Goal: Transaction & Acquisition: Purchase product/service

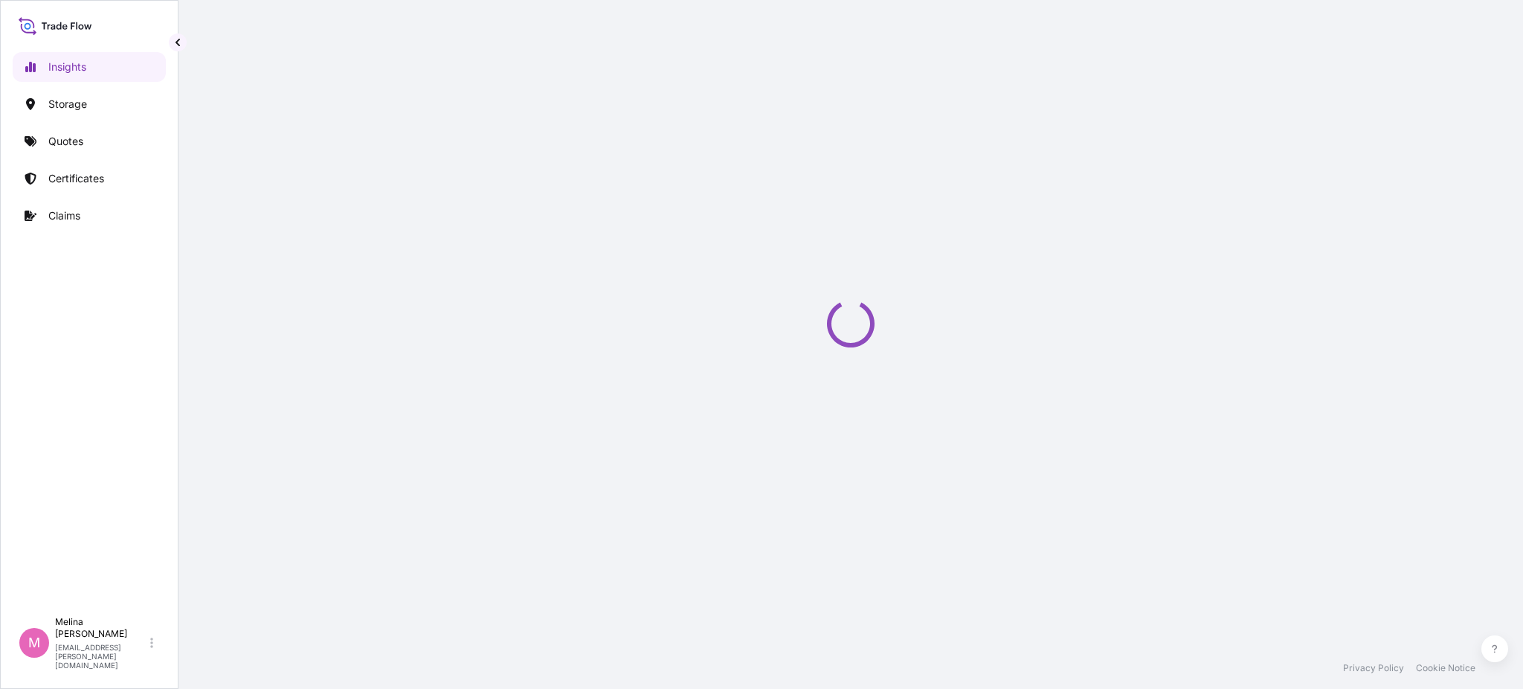
select select "2025"
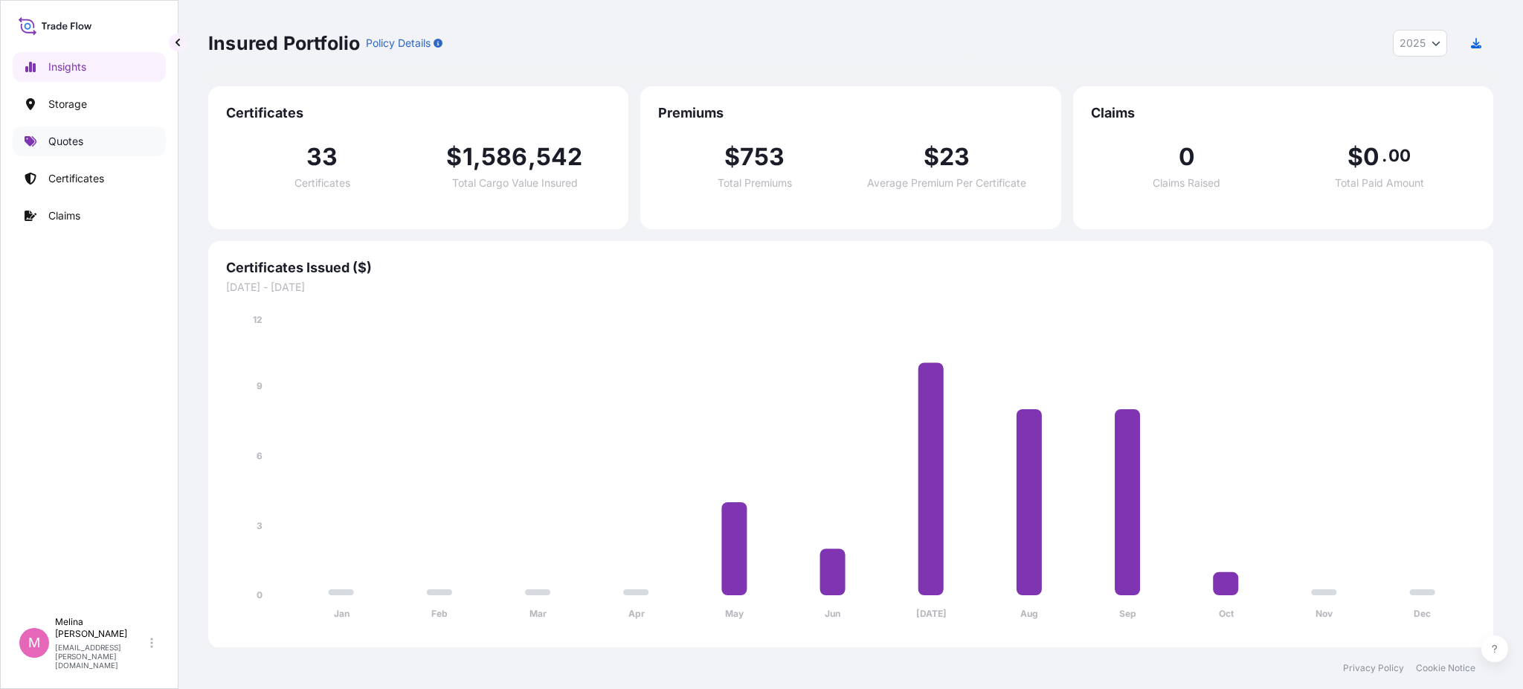
click at [79, 143] on p "Quotes" at bounding box center [65, 141] width 35 height 15
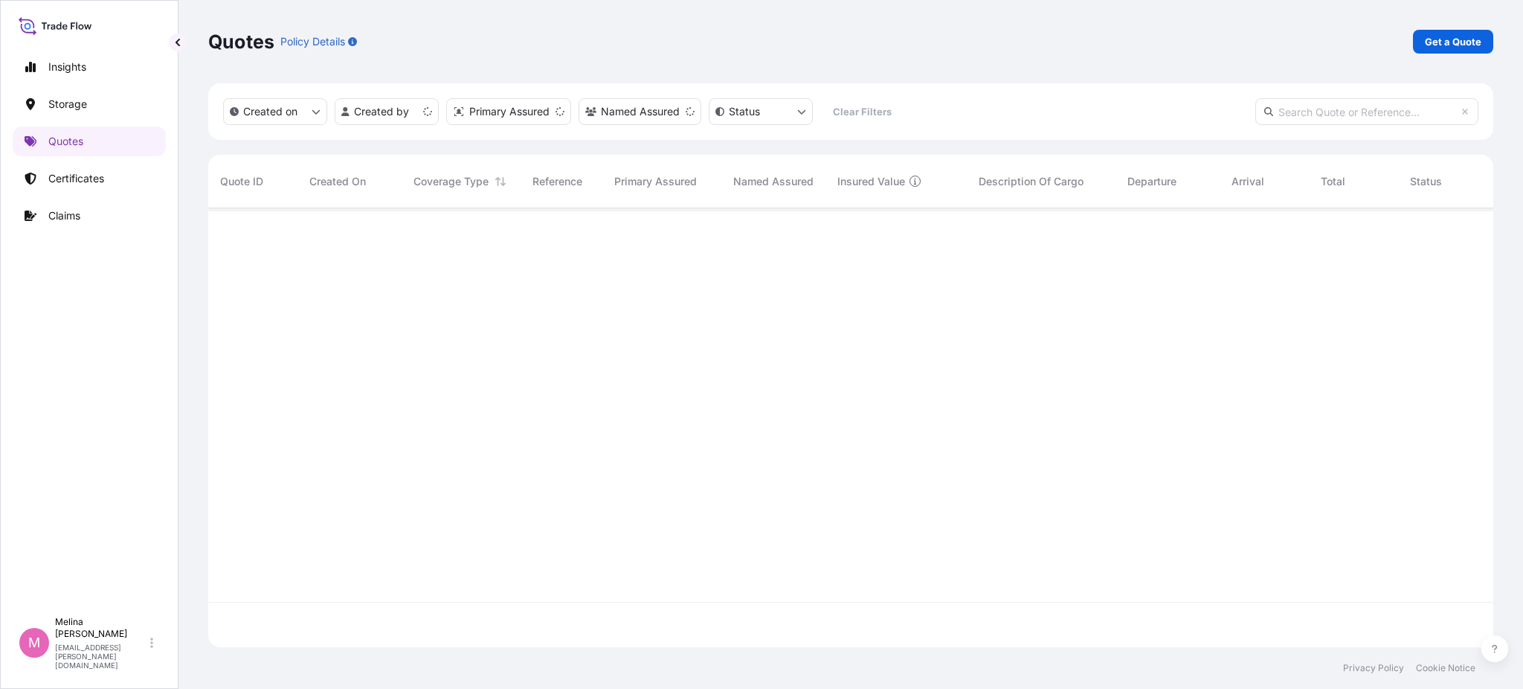
scroll to position [433, 1269]
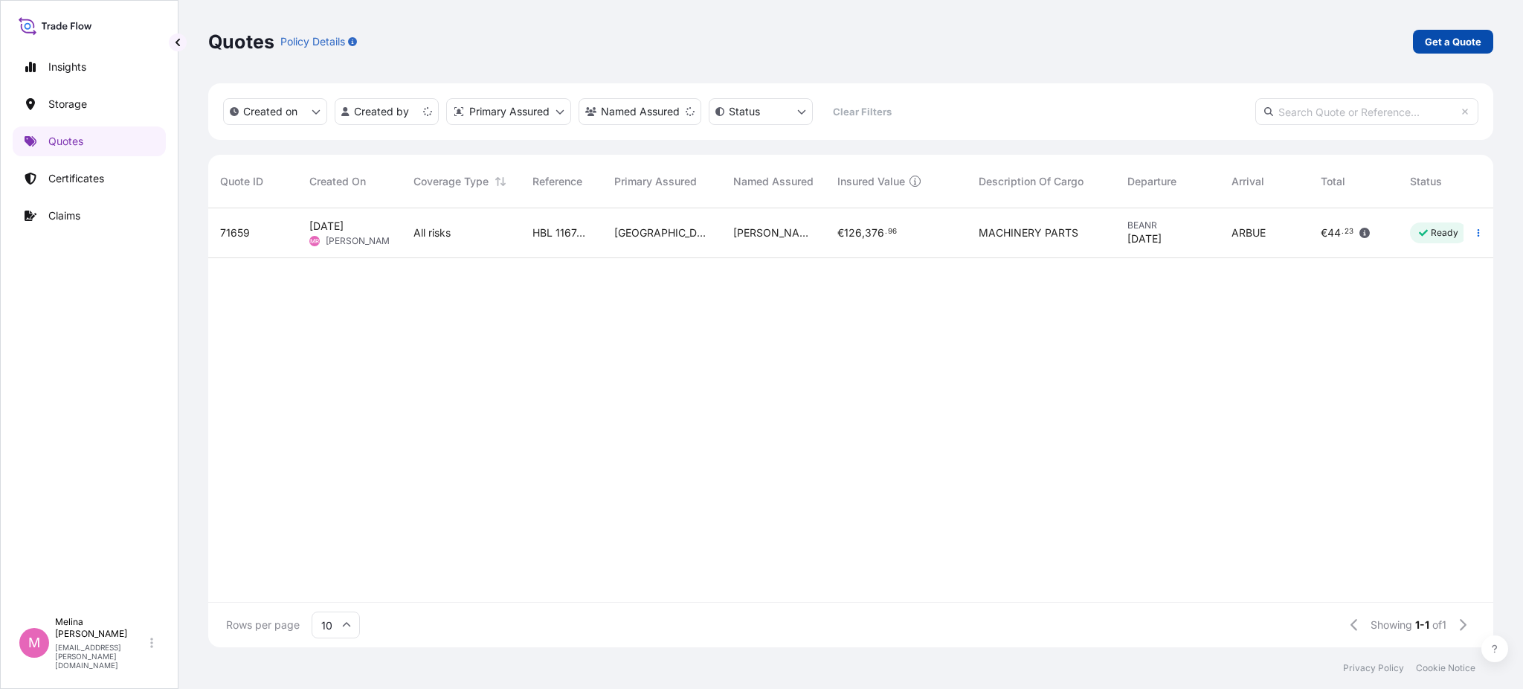
click at [1460, 40] on p "Get a Quote" at bounding box center [1453, 41] width 57 height 15
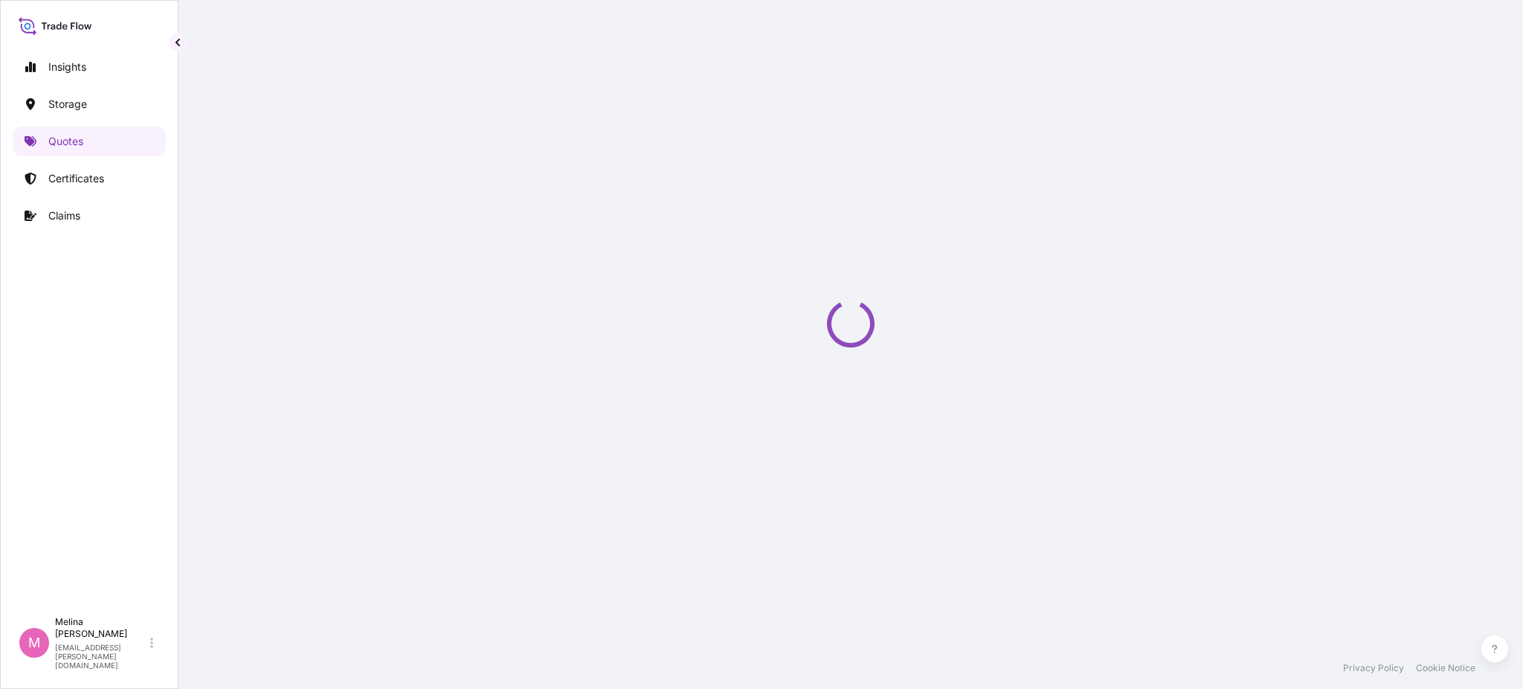
scroll to position [24, 0]
select select "Water"
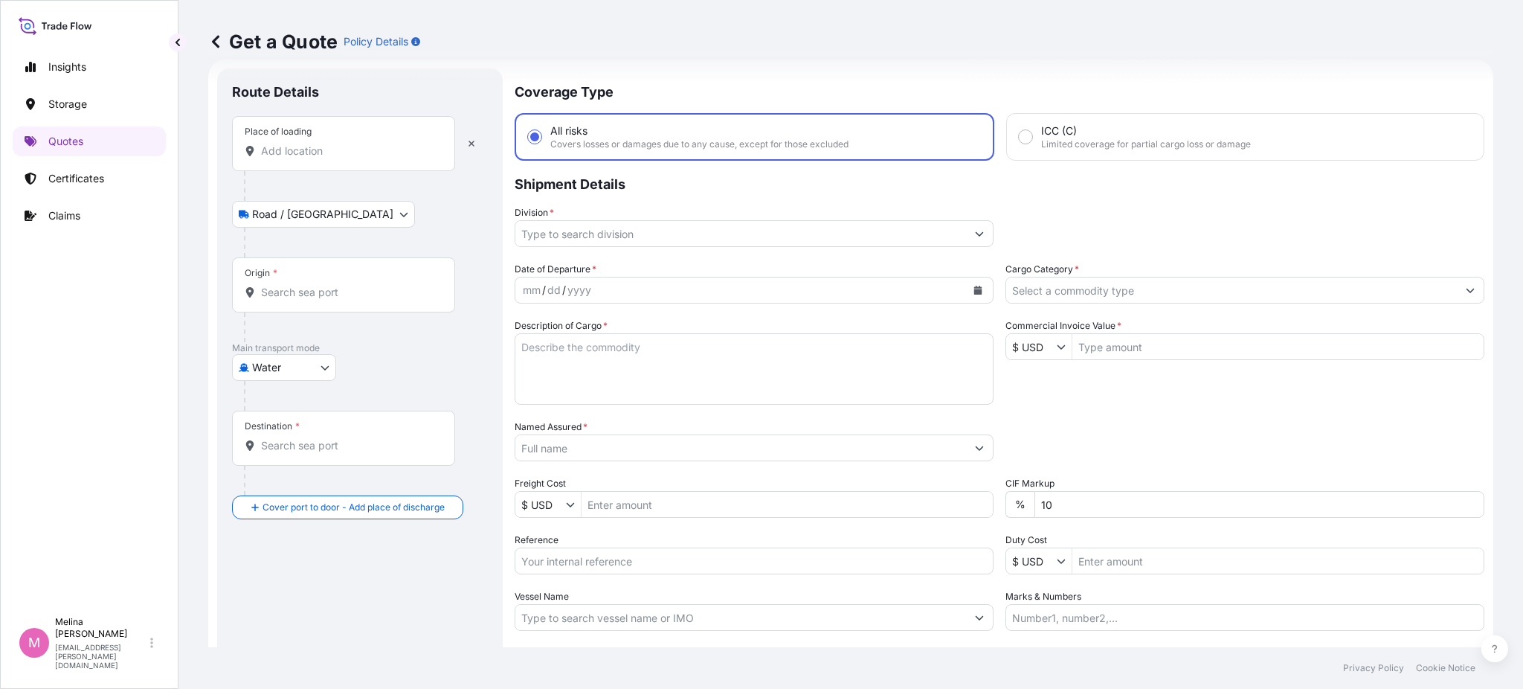
click at [344, 150] on input "Place of loading" at bounding box center [349, 151] width 176 height 15
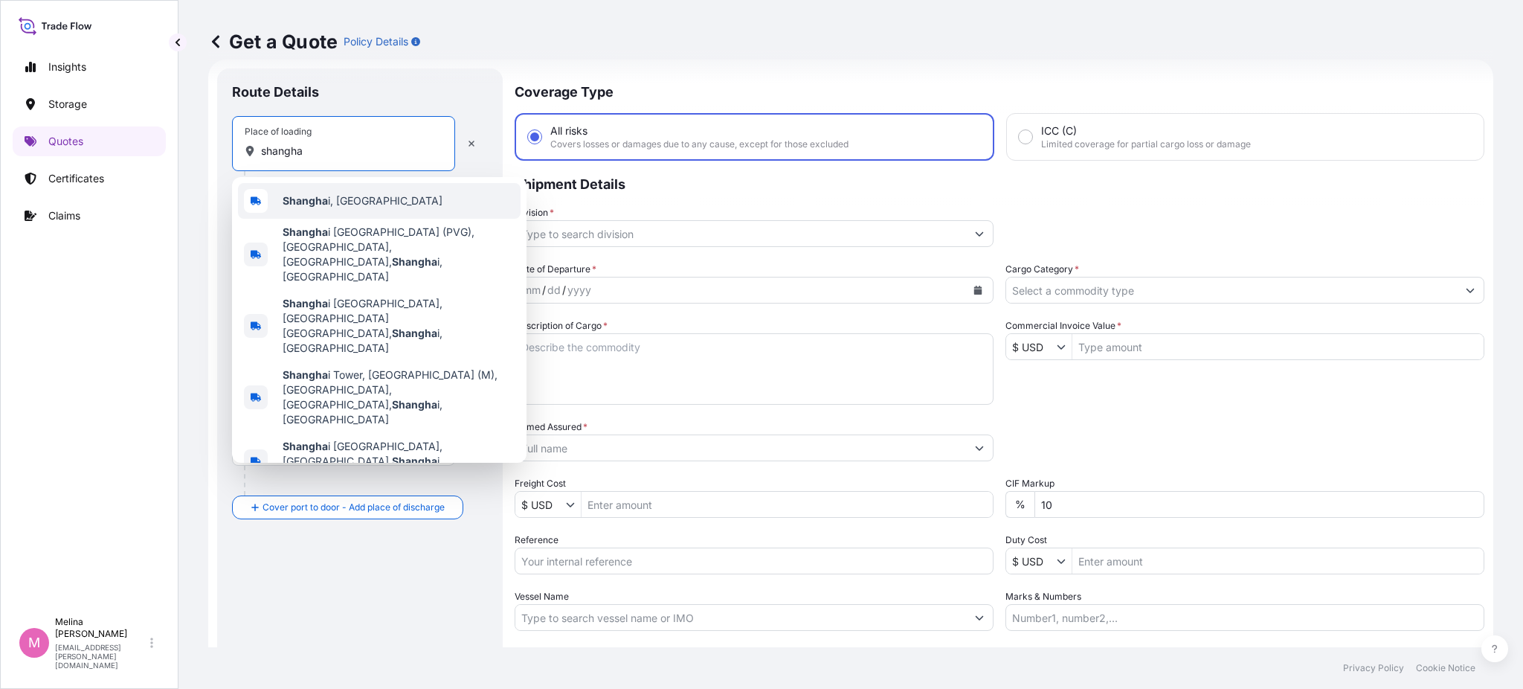
click at [322, 200] on b "Shangha" at bounding box center [305, 200] width 45 height 13
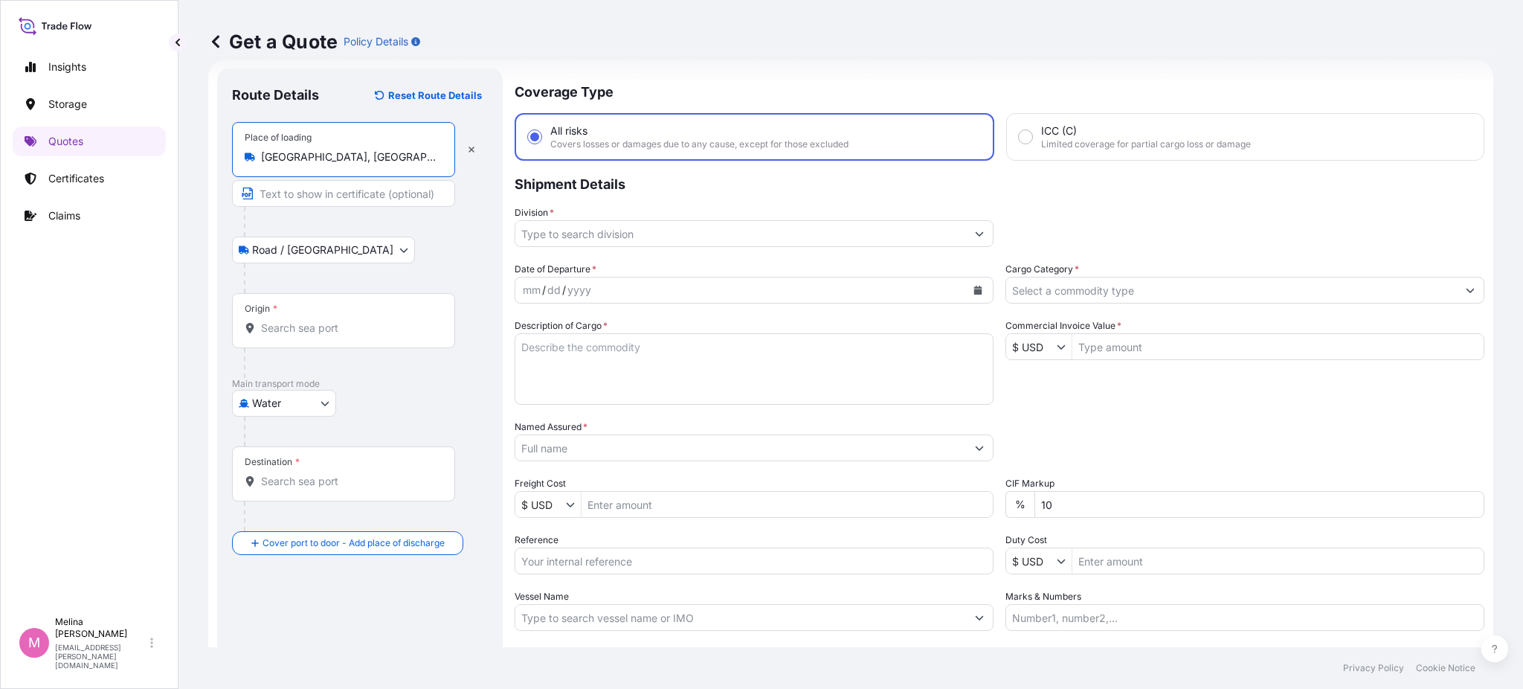
type input "[GEOGRAPHIC_DATA], [GEOGRAPHIC_DATA]"
click at [300, 334] on input "Origin *" at bounding box center [349, 328] width 176 height 15
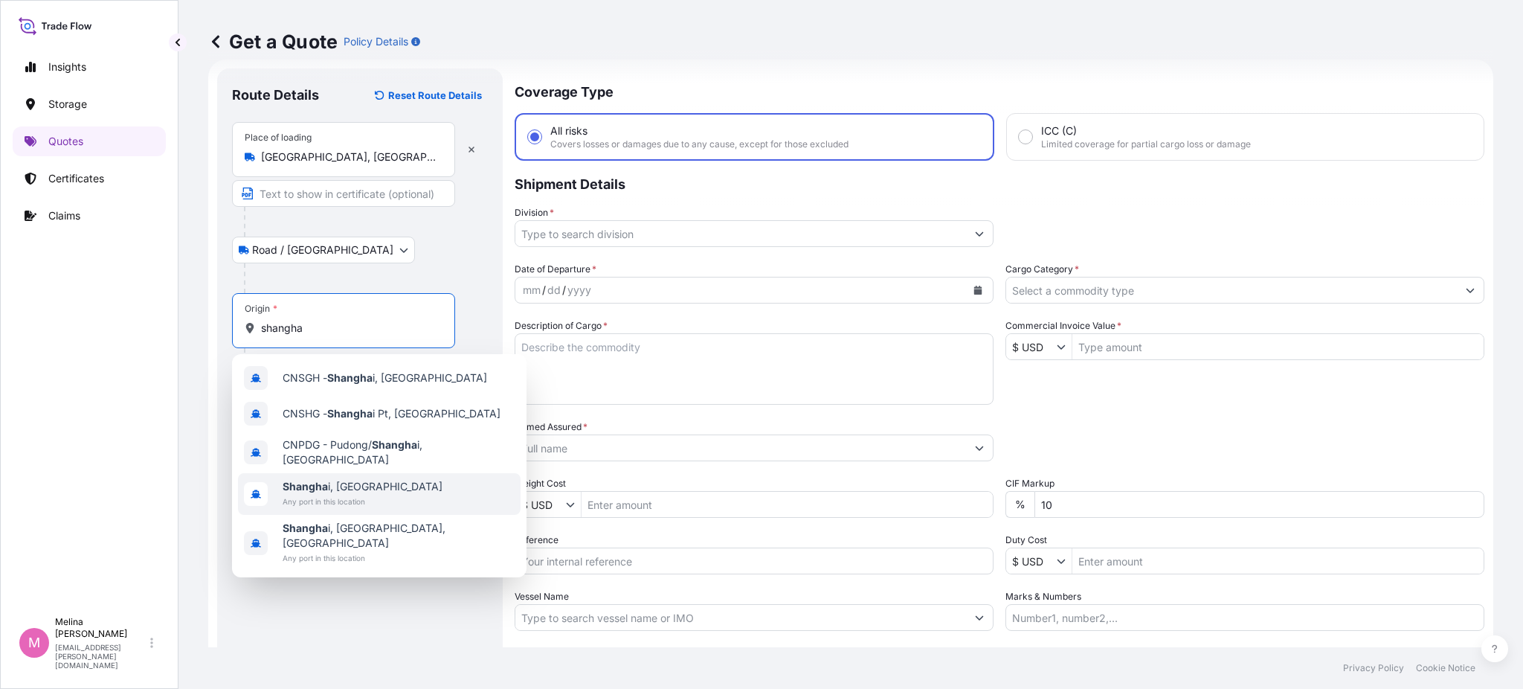
click at [403, 486] on div "[GEOGRAPHIC_DATA] i, [GEOGRAPHIC_DATA] Any port in this location" at bounding box center [379, 494] width 283 height 42
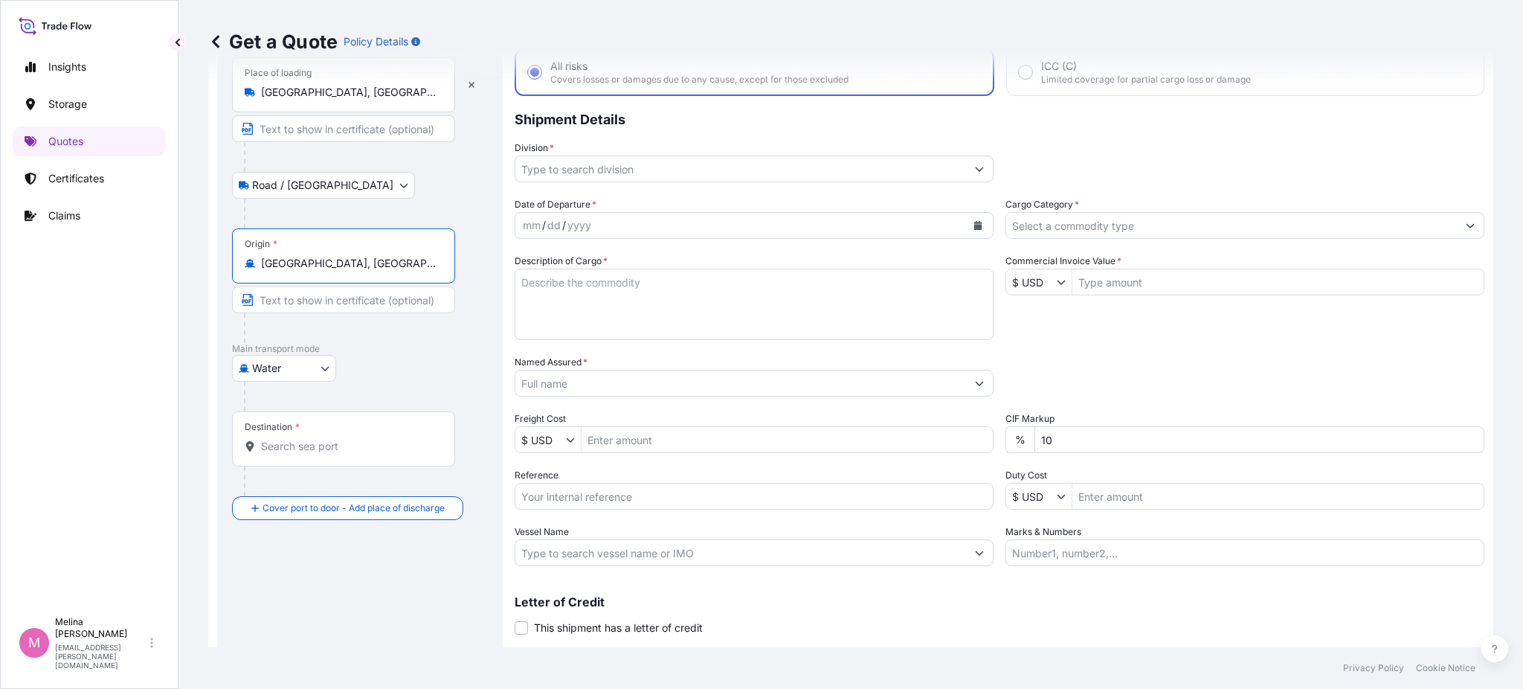
scroll to position [123, 0]
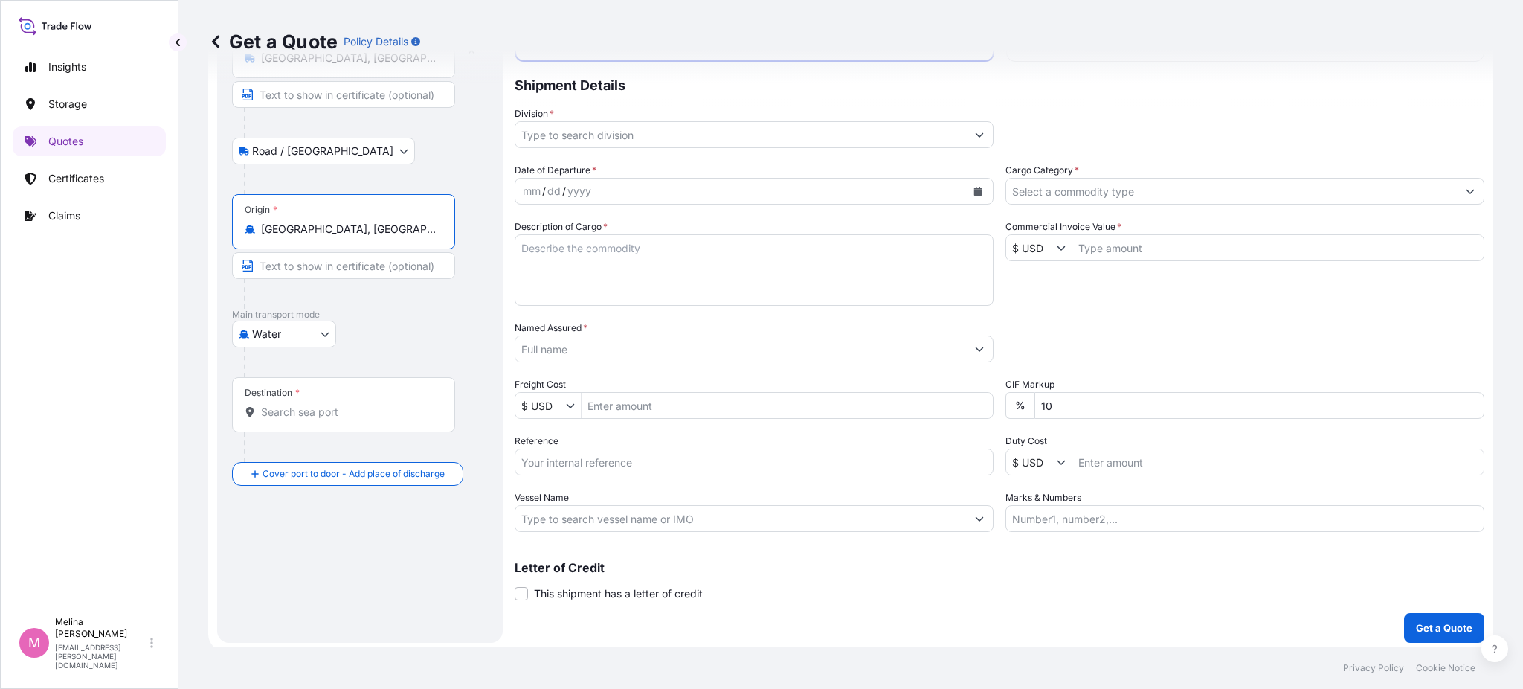
type input "[GEOGRAPHIC_DATA], [GEOGRAPHIC_DATA]"
click at [288, 402] on div "Destination *" at bounding box center [343, 404] width 223 height 55
click at [288, 405] on input "Destination *" at bounding box center [349, 412] width 176 height 15
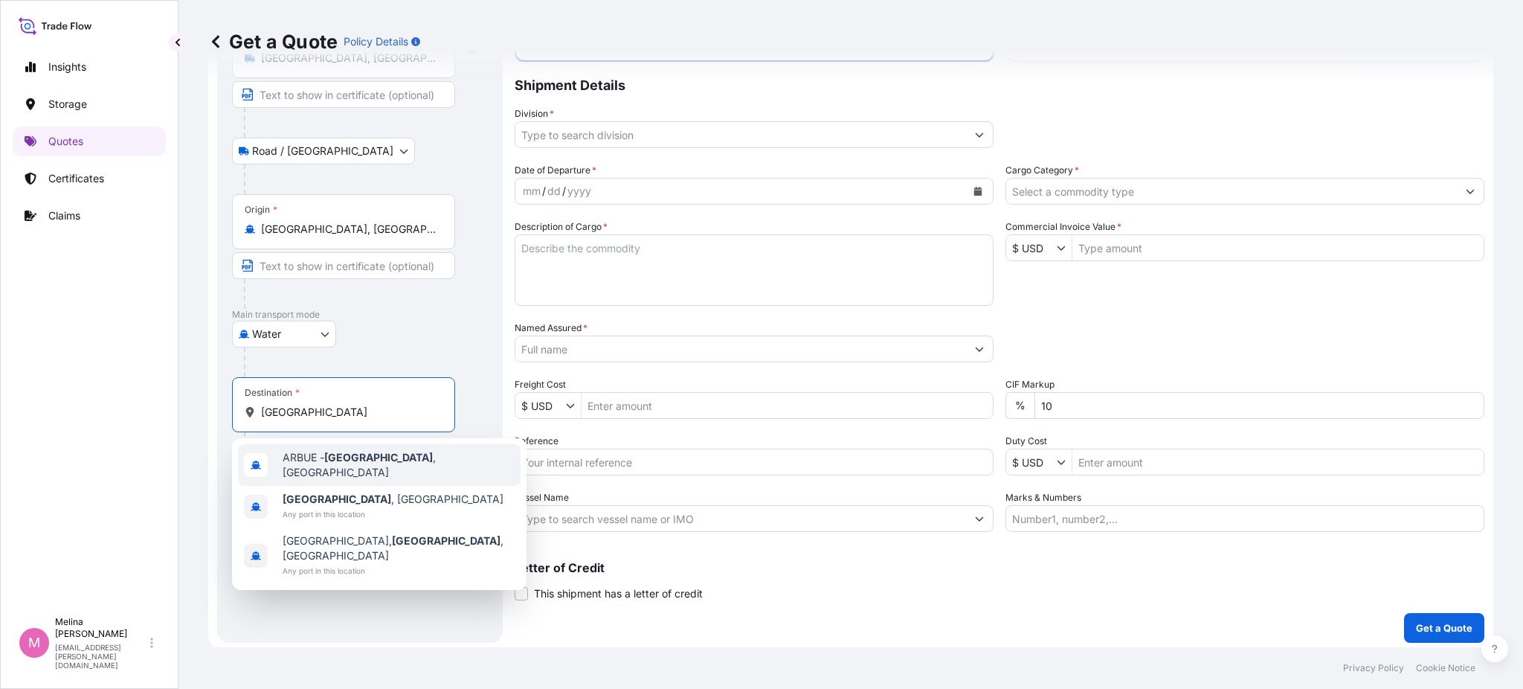
click at [310, 458] on span "ARBUE - [GEOGRAPHIC_DATA] , [GEOGRAPHIC_DATA]" at bounding box center [399, 465] width 232 height 30
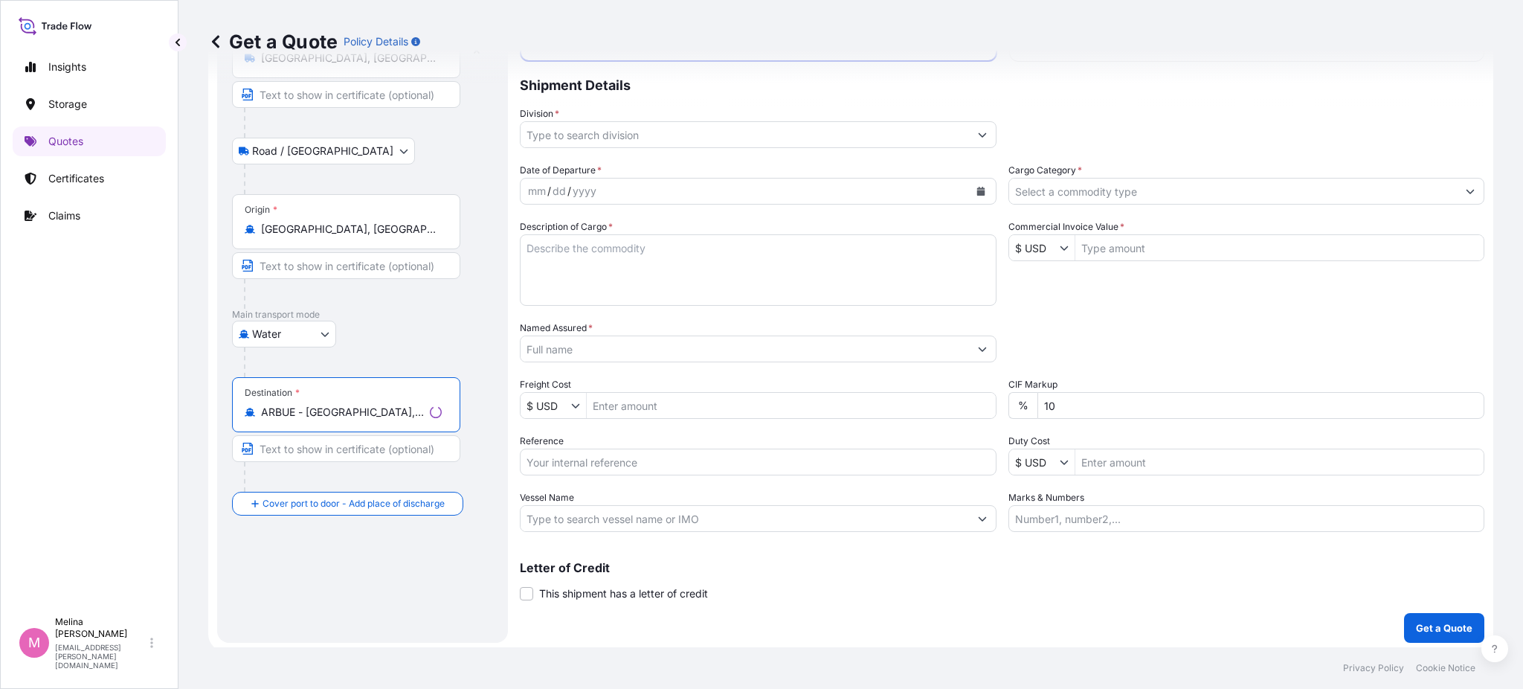
type input "ARBUE - [GEOGRAPHIC_DATA], [GEOGRAPHIC_DATA]"
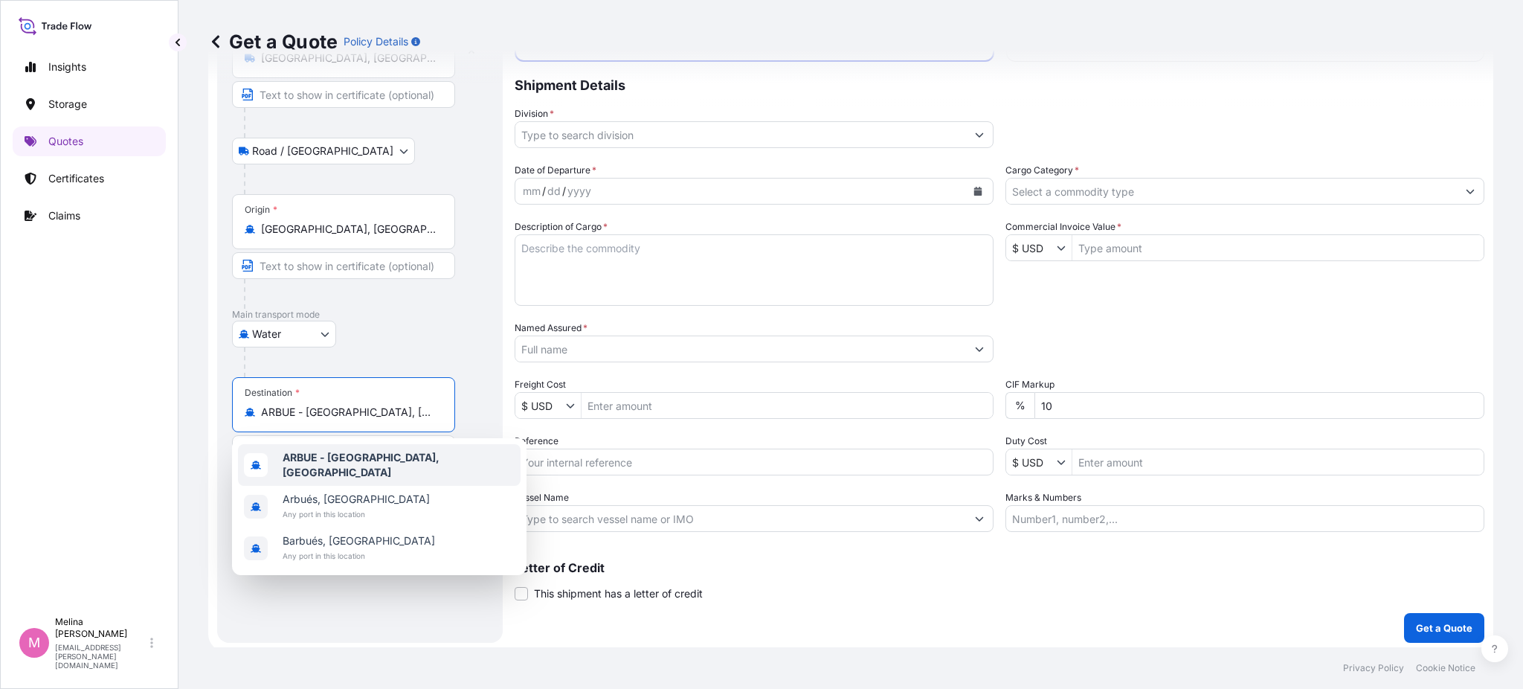
click at [341, 462] on b "ARBUE - [GEOGRAPHIC_DATA], [GEOGRAPHIC_DATA]" at bounding box center [361, 465] width 157 height 28
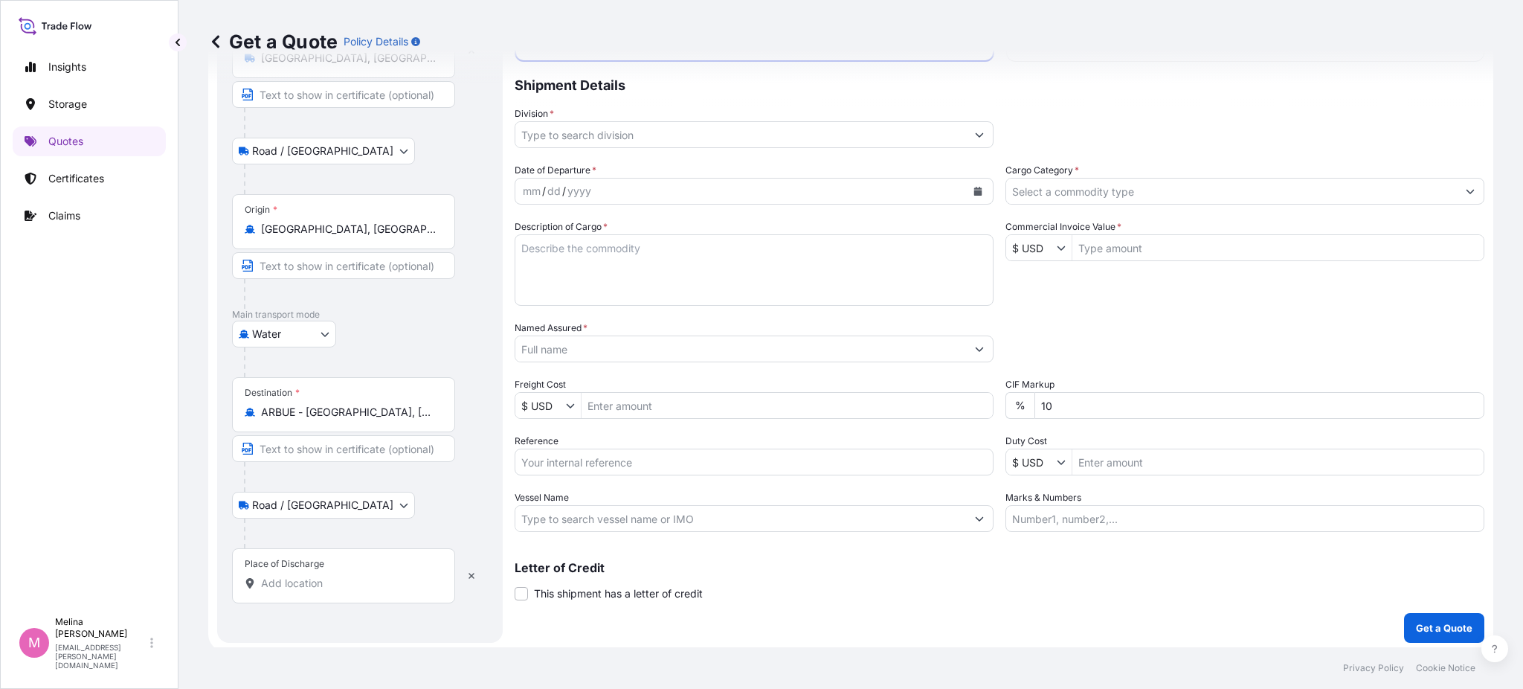
click at [315, 573] on div "Place of Discharge" at bounding box center [343, 575] width 223 height 55
click at [315, 576] on input "Place of Discharge" at bounding box center [349, 583] width 176 height 15
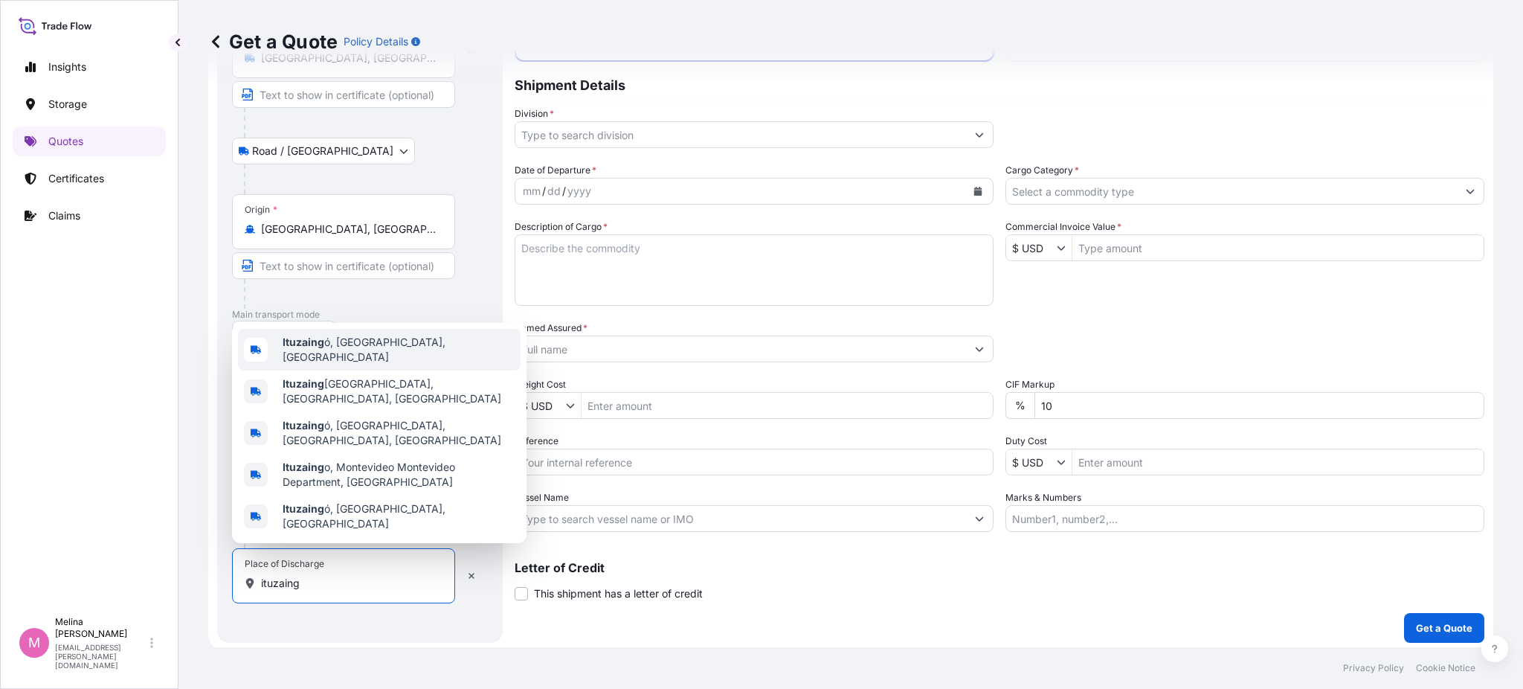
click at [336, 364] on span "Ituzaing ó, [GEOGRAPHIC_DATA], [GEOGRAPHIC_DATA]" at bounding box center [399, 350] width 232 height 30
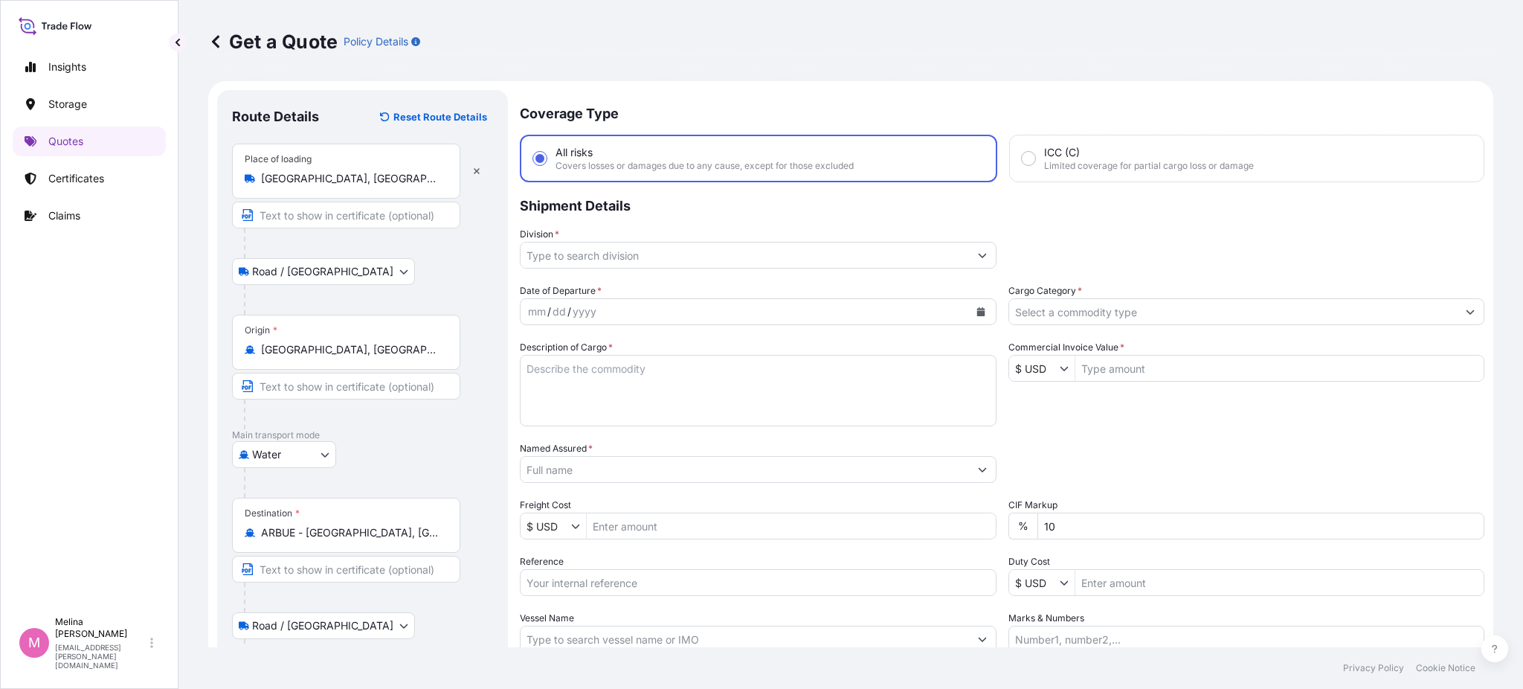
scroll to position [0, 0]
type input "Ituzaingó, [GEOGRAPHIC_DATA], [GEOGRAPHIC_DATA]"
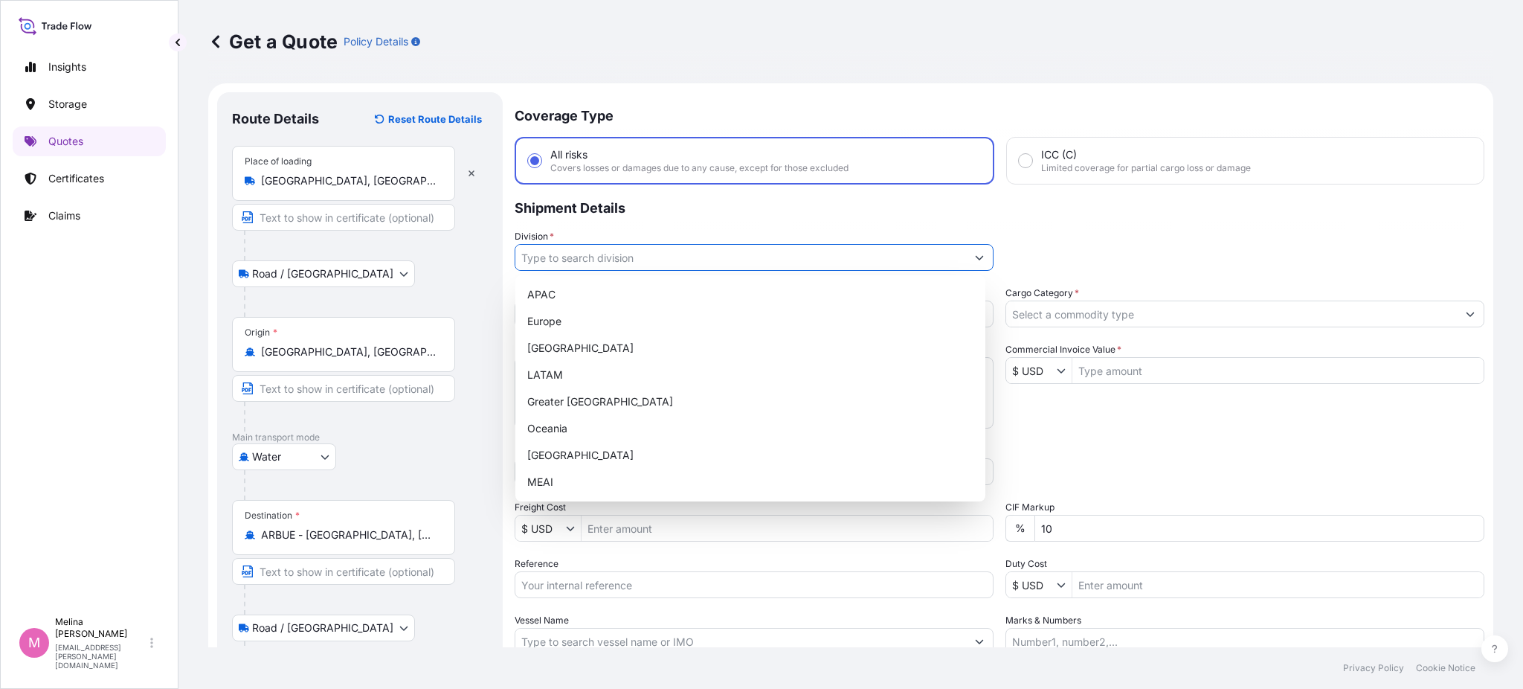
click at [631, 261] on input "Division *" at bounding box center [740, 257] width 451 height 27
click at [599, 370] on div "LATAM" at bounding box center [750, 374] width 458 height 27
type input "LATAM"
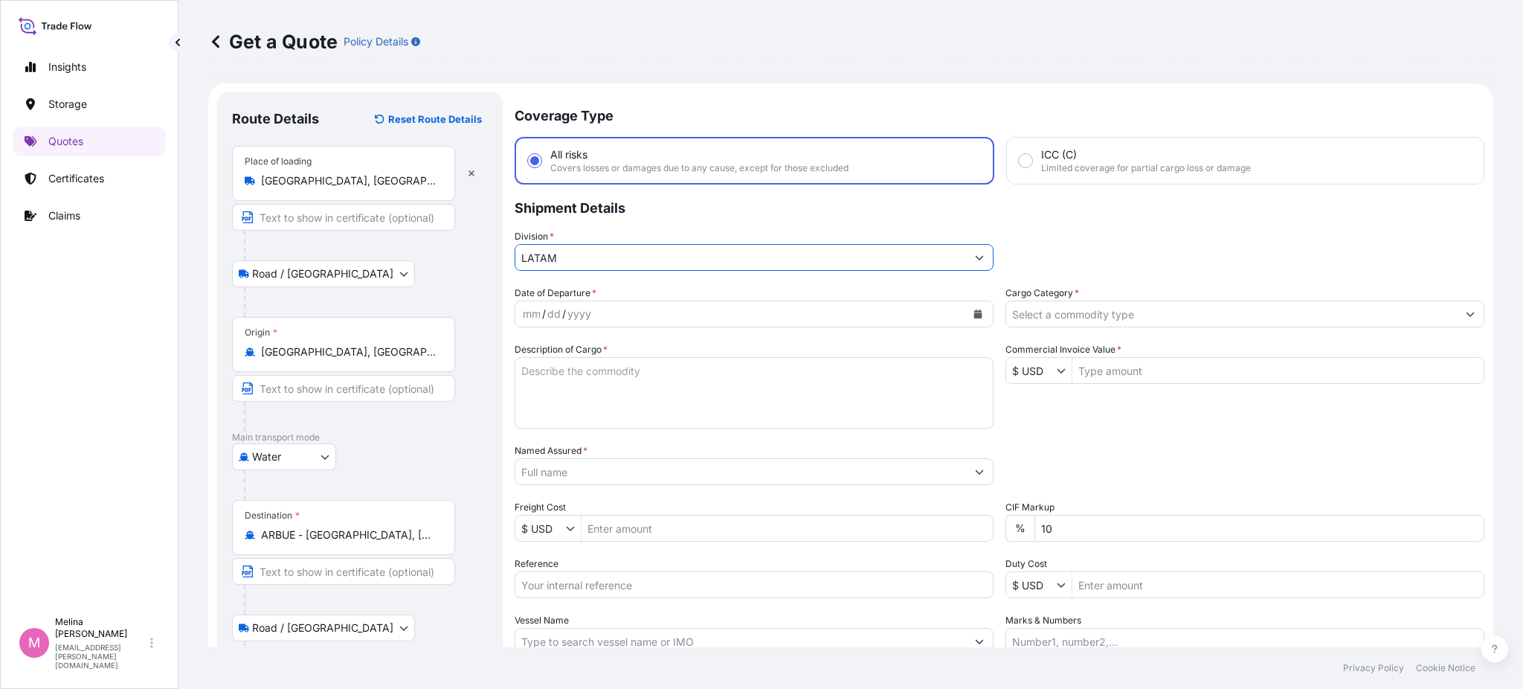
click at [592, 305] on div "mm / dd / yyyy" at bounding box center [740, 313] width 451 height 27
click at [973, 314] on icon "Calendar" at bounding box center [977, 313] width 9 height 9
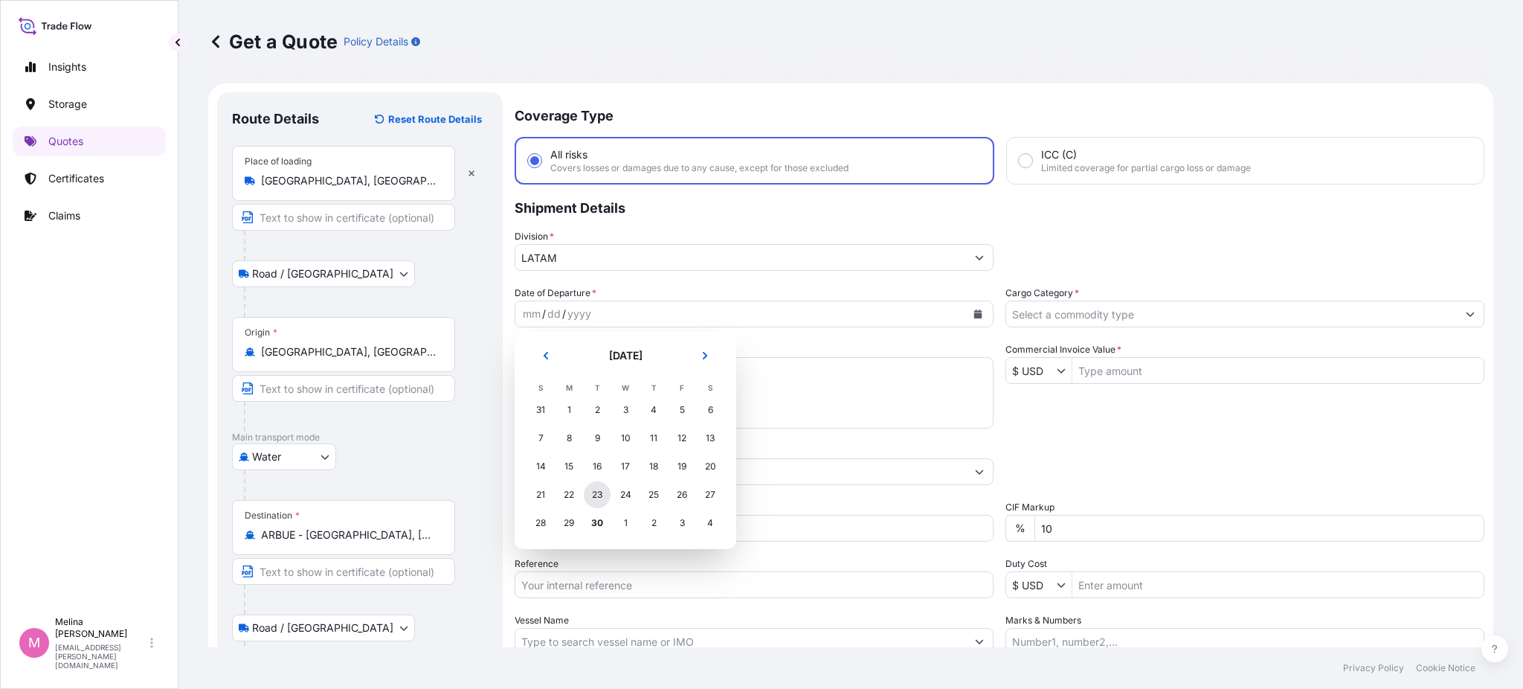
click at [592, 492] on div "23" at bounding box center [597, 494] width 27 height 27
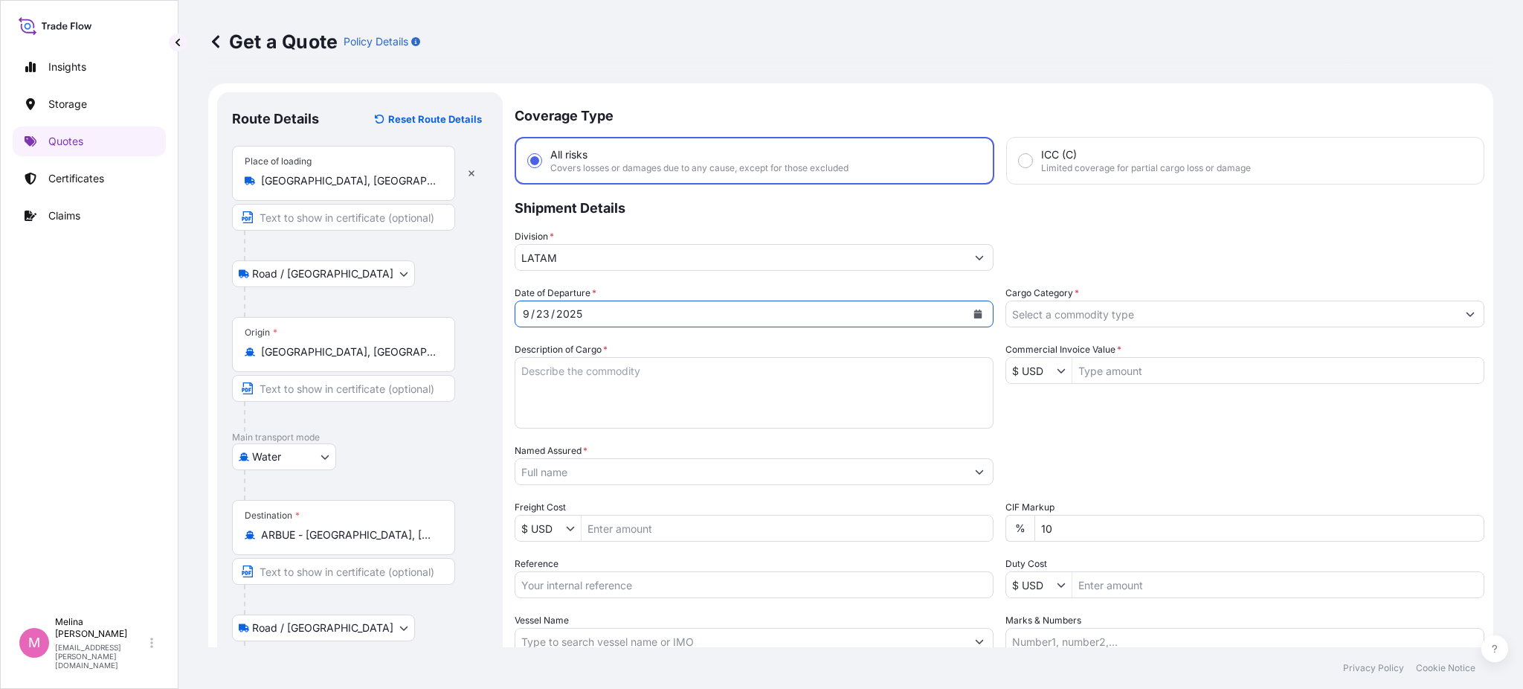
click at [1026, 315] on input "Cargo Category *" at bounding box center [1231, 313] width 451 height 27
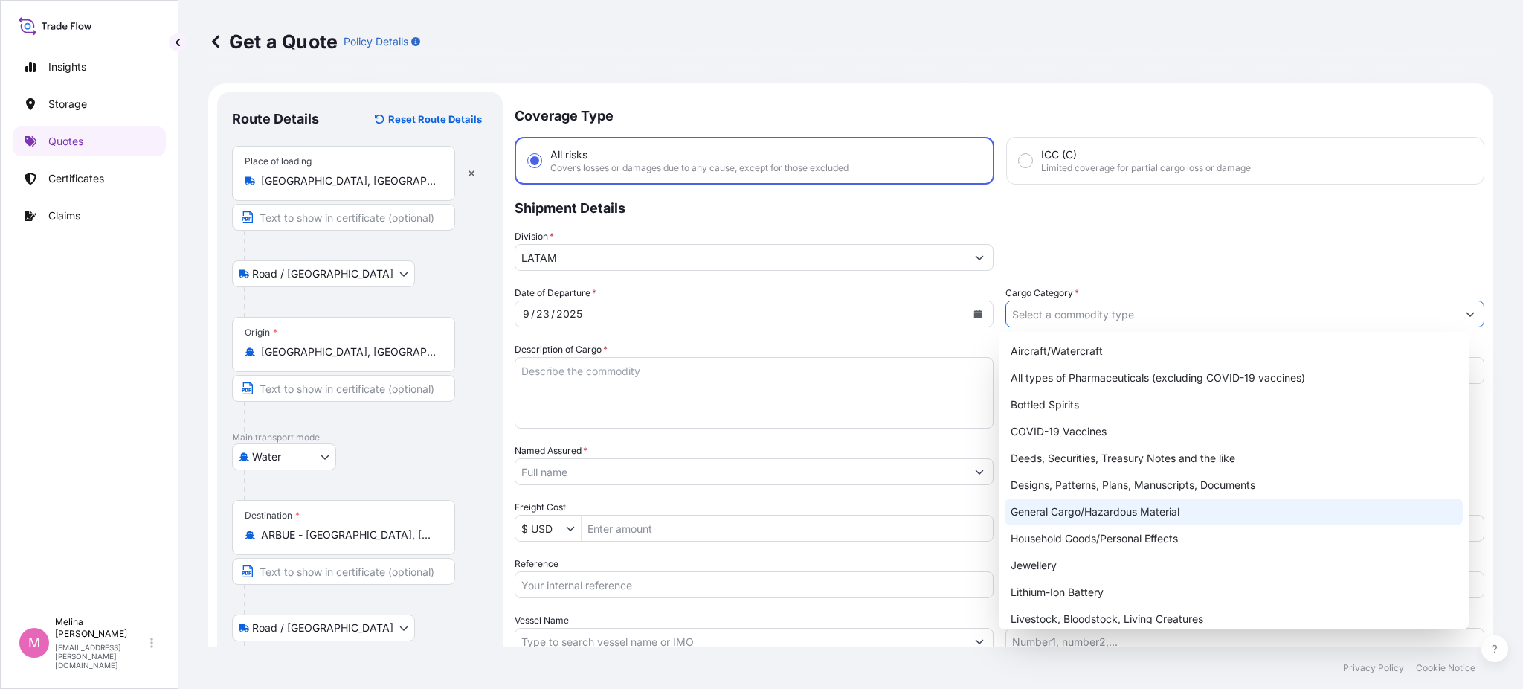
click at [1055, 510] on div "General Cargo/Hazardous Material" at bounding box center [1234, 511] width 458 height 27
type input "General Cargo/Hazardous Material"
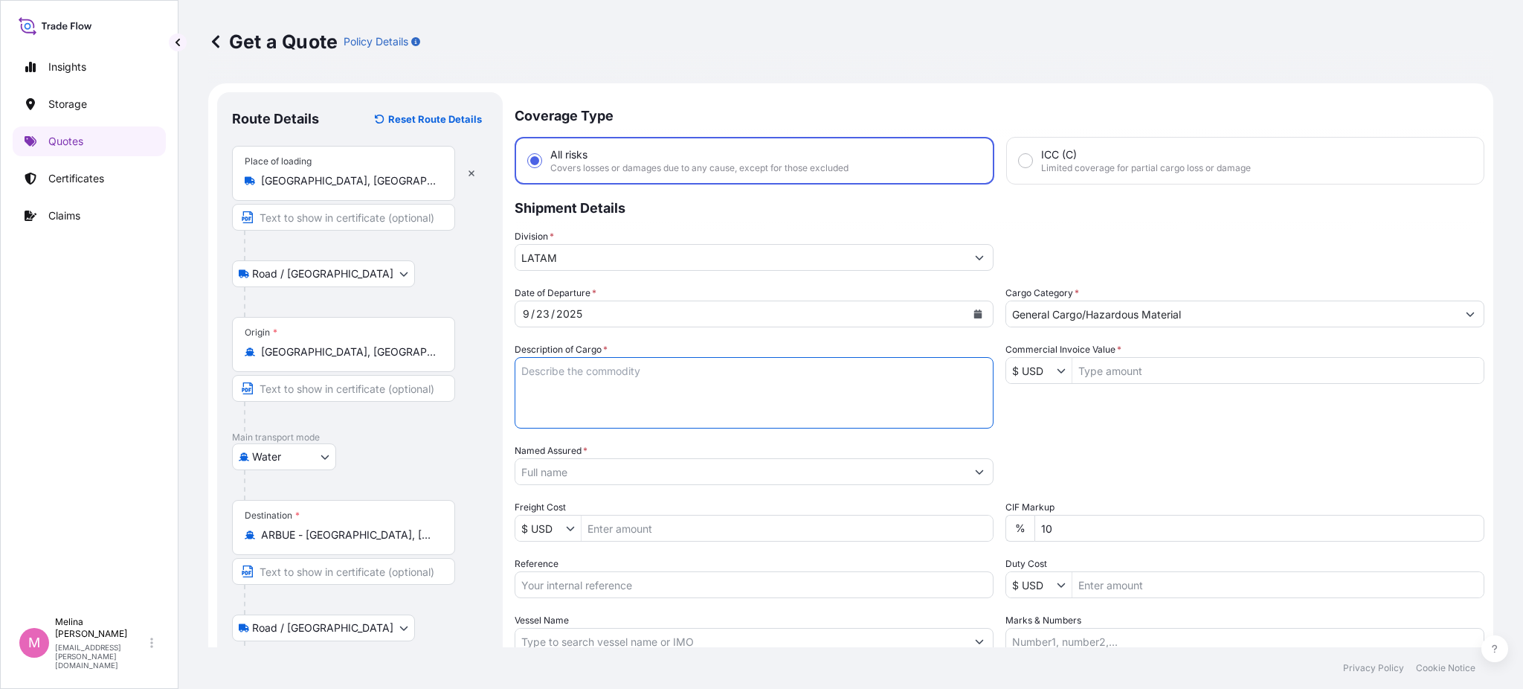
click at [637, 370] on textarea "Description of Cargo *" at bounding box center [754, 392] width 479 height 71
type textarea "CYLINDER"
click at [1107, 414] on div "Date of Departure * [DATE] Cargo Category * General Cargo/Hazardous Material De…" at bounding box center [1000, 470] width 970 height 369
click at [1110, 365] on input "Commercial Invoice Value *" at bounding box center [1277, 370] width 411 height 27
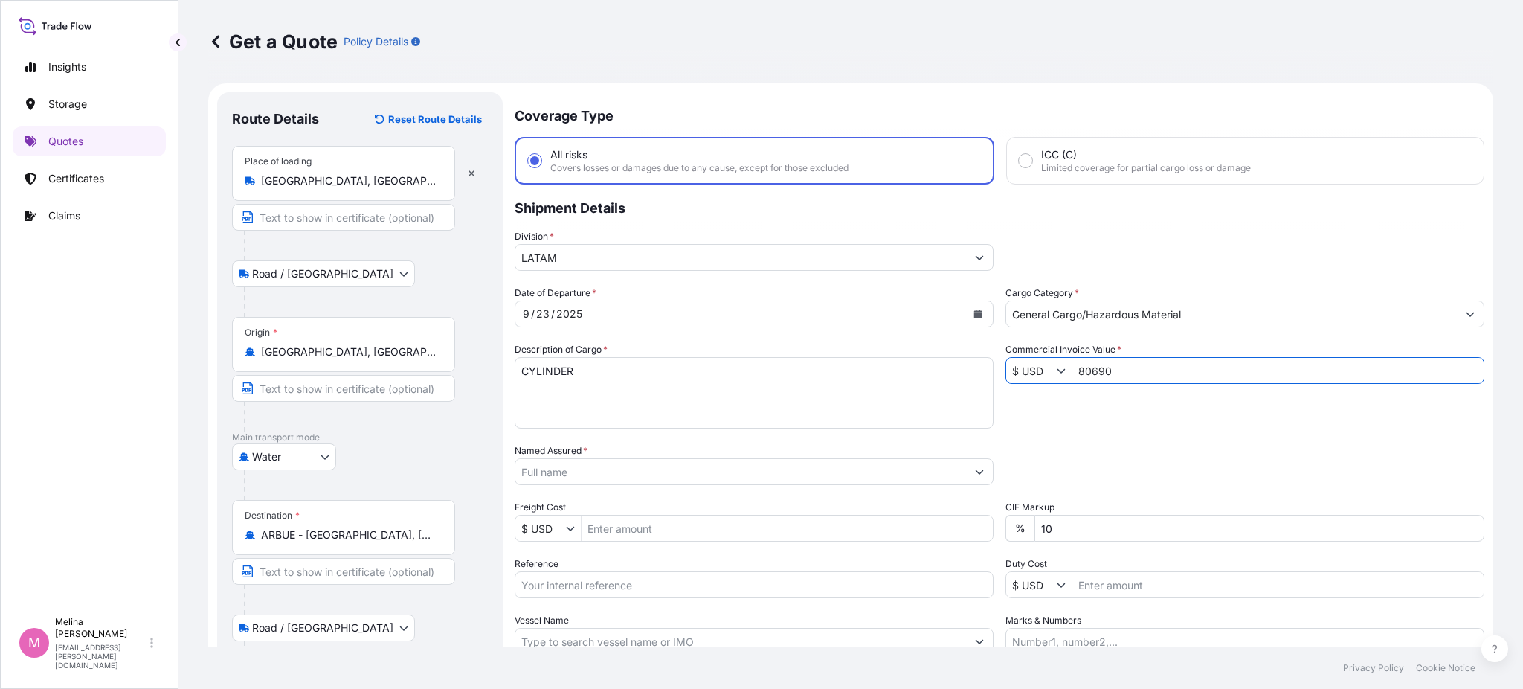
type input "80,690"
click at [1072, 469] on div "Packing Category Type to search a container mode Please select a primary mode o…" at bounding box center [1244, 464] width 479 height 42
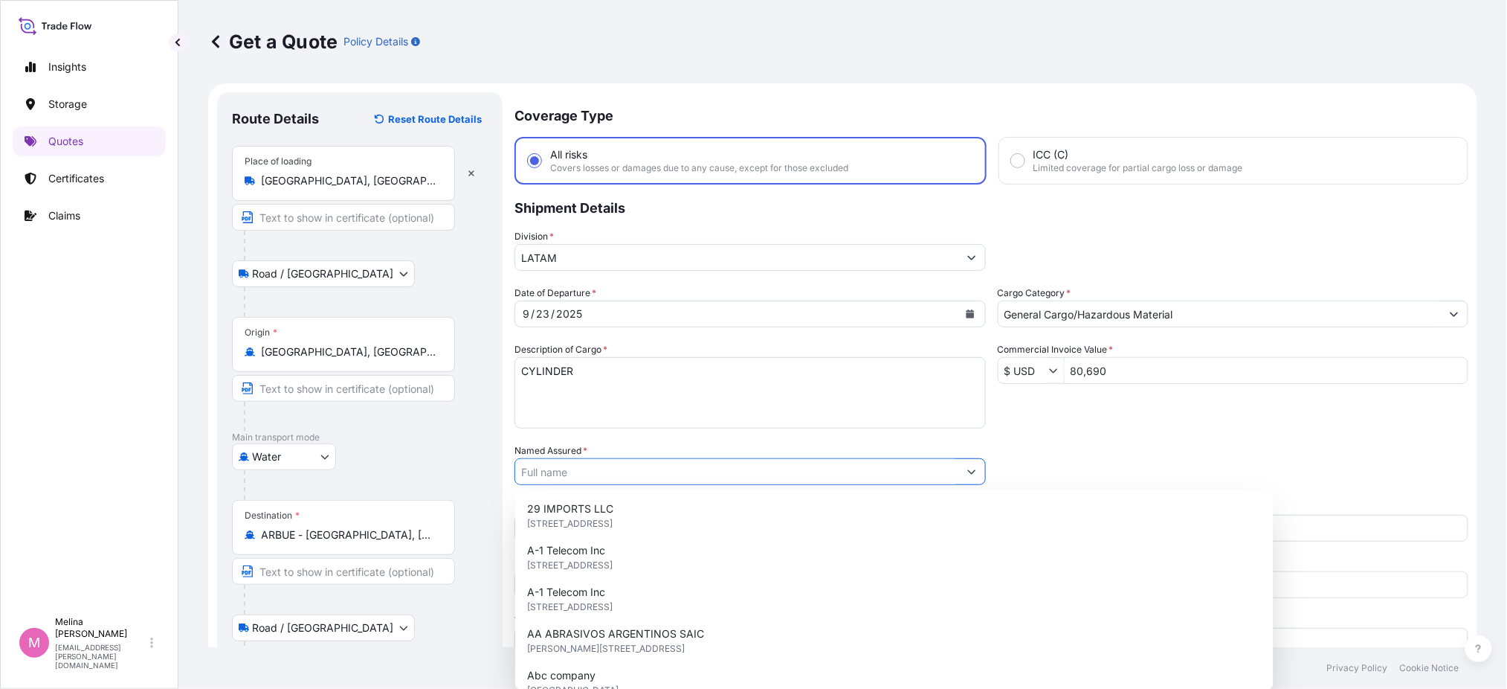
click at [962, 471] on button "Show suggestions" at bounding box center [972, 471] width 27 height 27
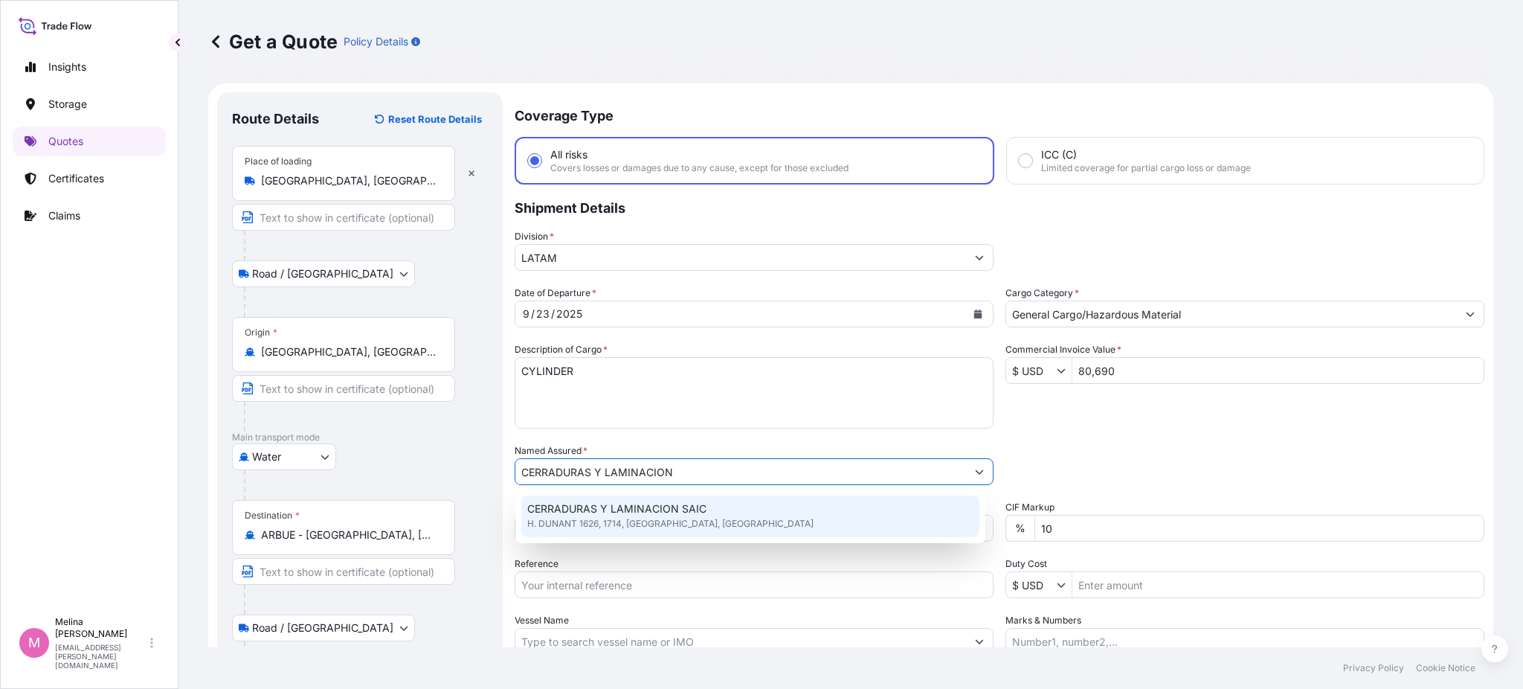
click at [717, 510] on div "CERRADURAS Y LAMINACION SAIC H. DUNANT 1626, 1714, [GEOGRAPHIC_DATA], [GEOGRAPH…" at bounding box center [750, 516] width 458 height 42
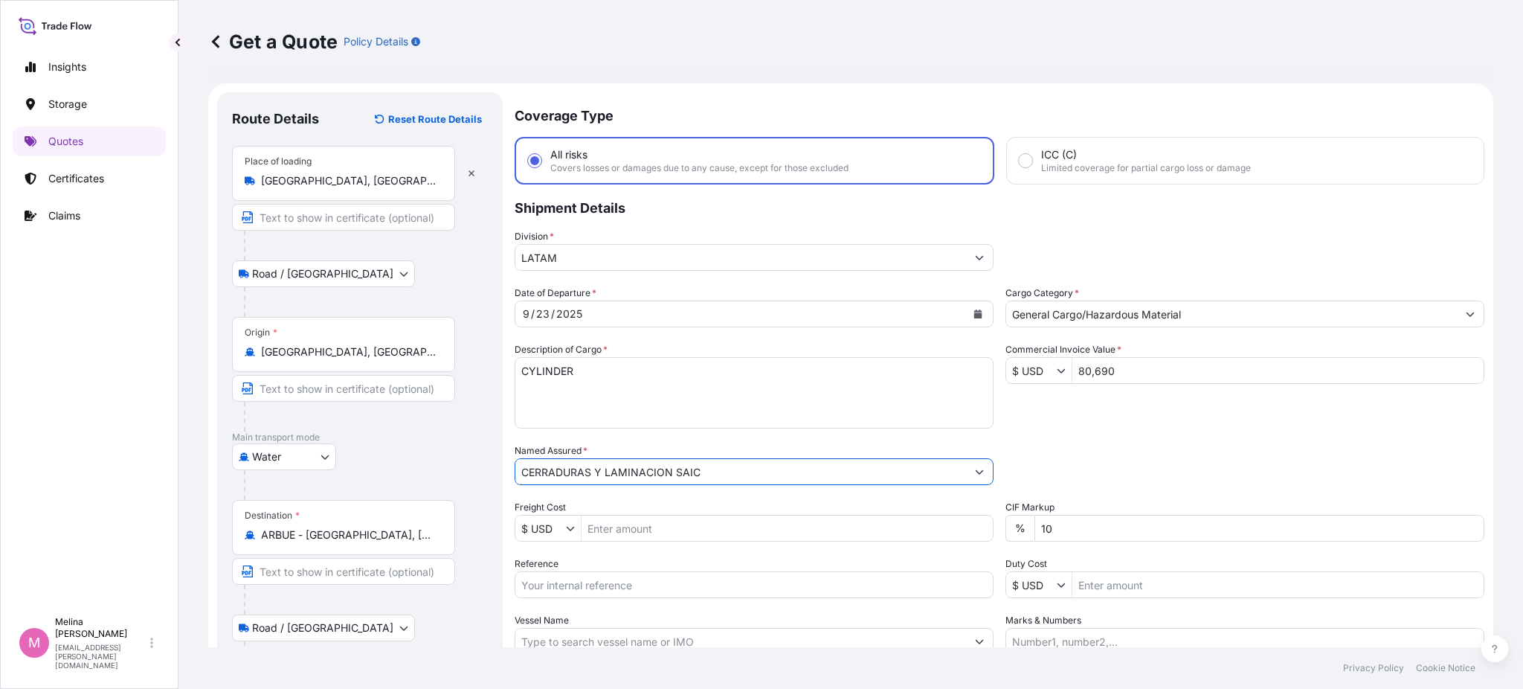
type input "CERRADURAS Y LAMINACION SAIC"
drag, startPoint x: 1058, startPoint y: 532, endPoint x: 1016, endPoint y: 535, distance: 41.7
click at [1016, 535] on div "% 10" at bounding box center [1244, 528] width 479 height 27
type input "0"
click at [1117, 410] on div "Date of Departure * [DATE] Cargo Category * General Cargo/Hazardous Material De…" at bounding box center [1000, 470] width 970 height 369
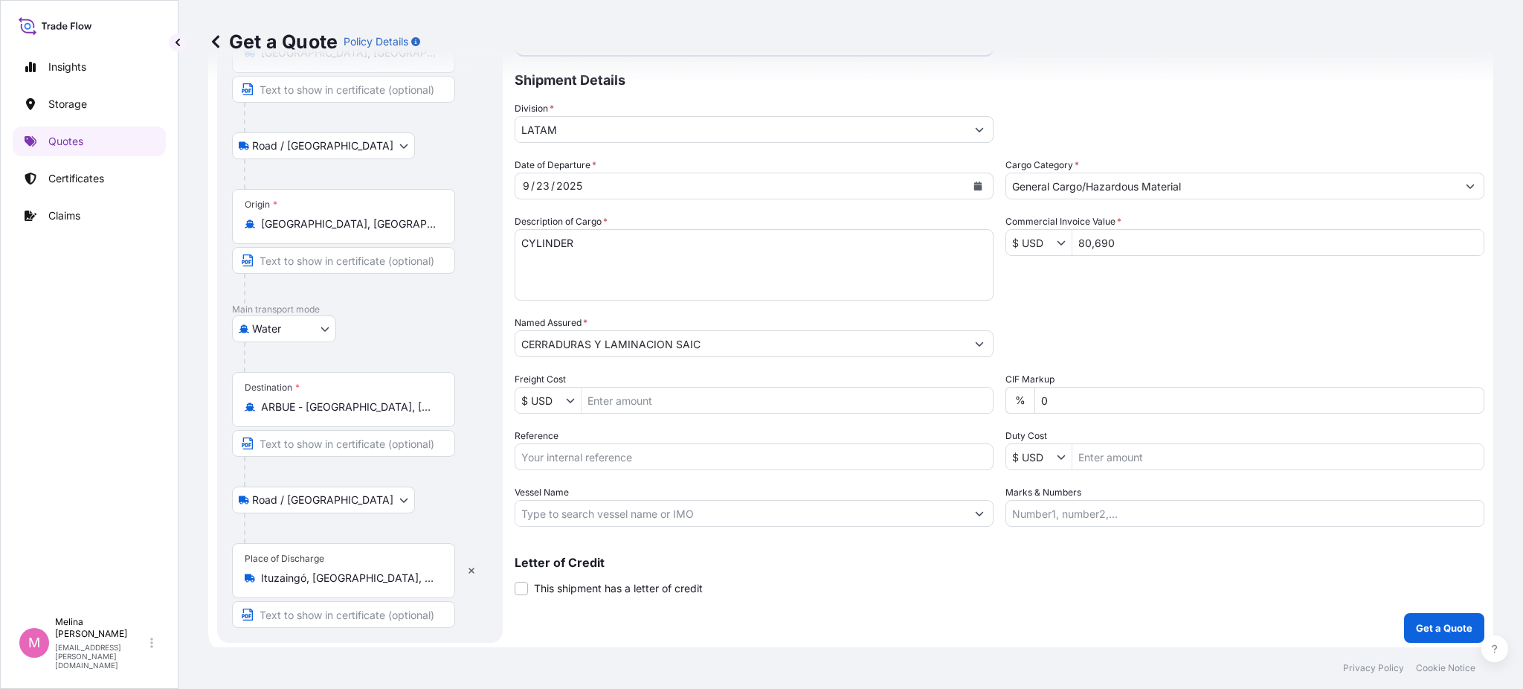
scroll to position [132, 0]
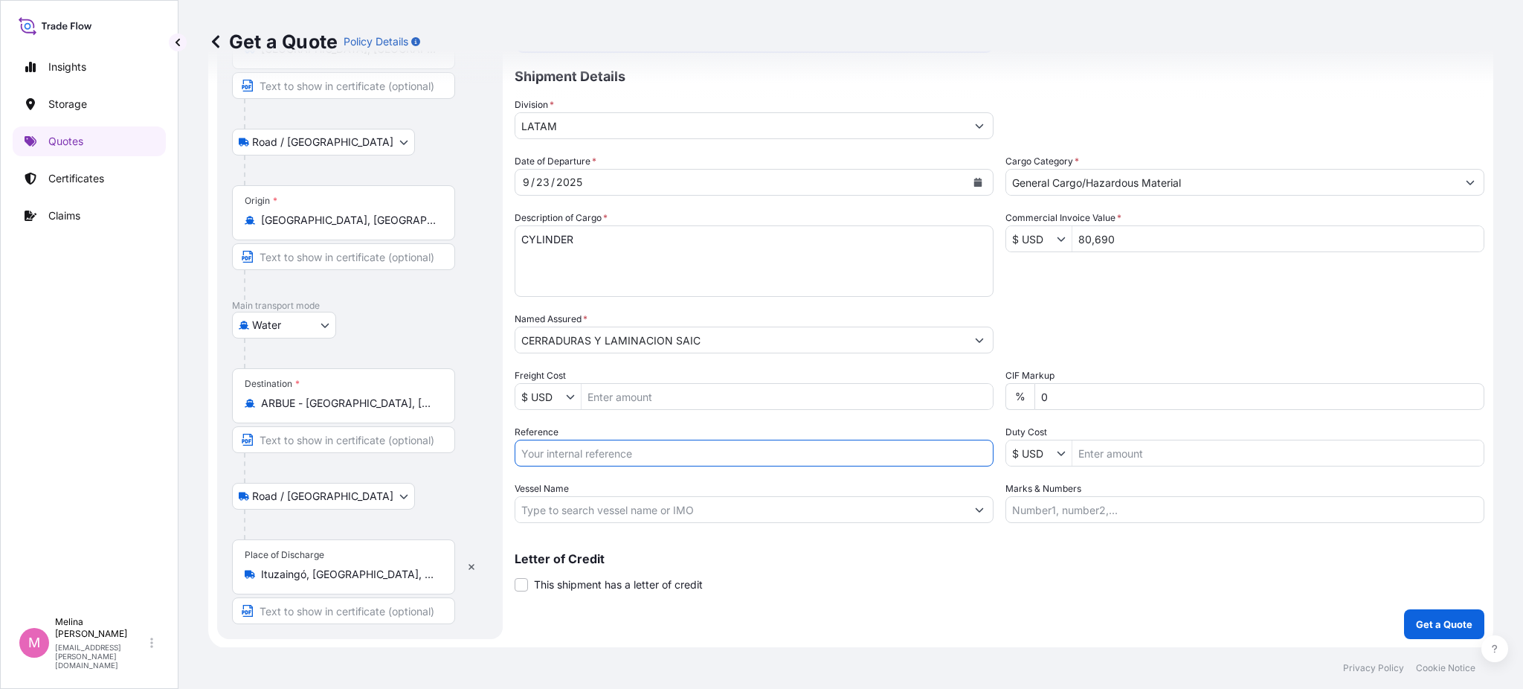
click at [668, 445] on input "Reference" at bounding box center [754, 453] width 479 height 27
paste input "CSHSE0433339"
click at [522, 449] on input "LY-LC250429, HBL CSHSE0433339" at bounding box center [754, 453] width 479 height 27
type input "PI LY-LC250429, HBL CSHSE0433339"
click at [1026, 500] on input "Marks & Numbers" at bounding box center [1244, 509] width 479 height 27
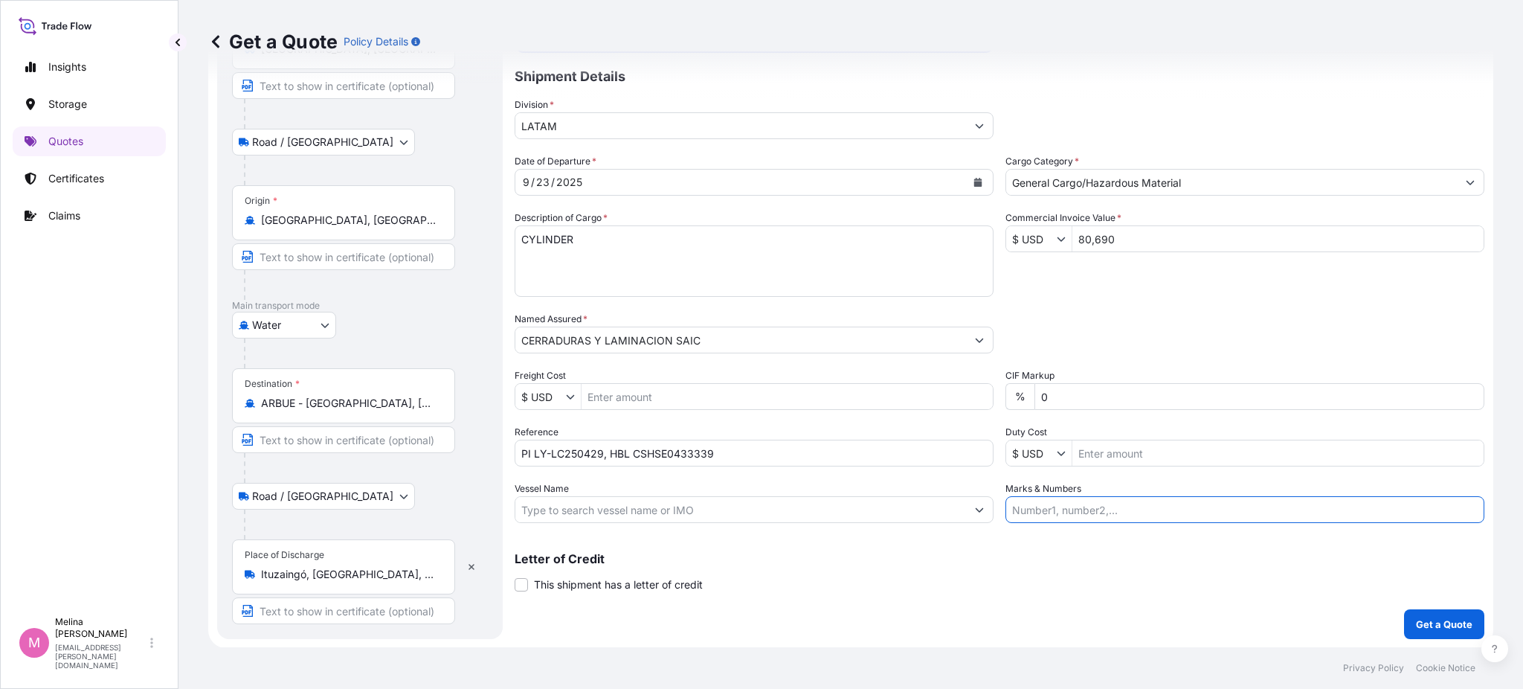
paste input "trade Flow // "This clause, commonly required by land carrier, implies that in …"
drag, startPoint x: 1029, startPoint y: 509, endPoint x: 941, endPoint y: 515, distance: 88.7
click at [941, 515] on div "Date of Departure * [DATE] Cargo Category * General Cargo/Hazardous Material De…" at bounding box center [1000, 338] width 970 height 369
click at [1058, 506] on input "trade Flow // "This clause, commonly required by land carrier, implies that in …" at bounding box center [1244, 509] width 479 height 27
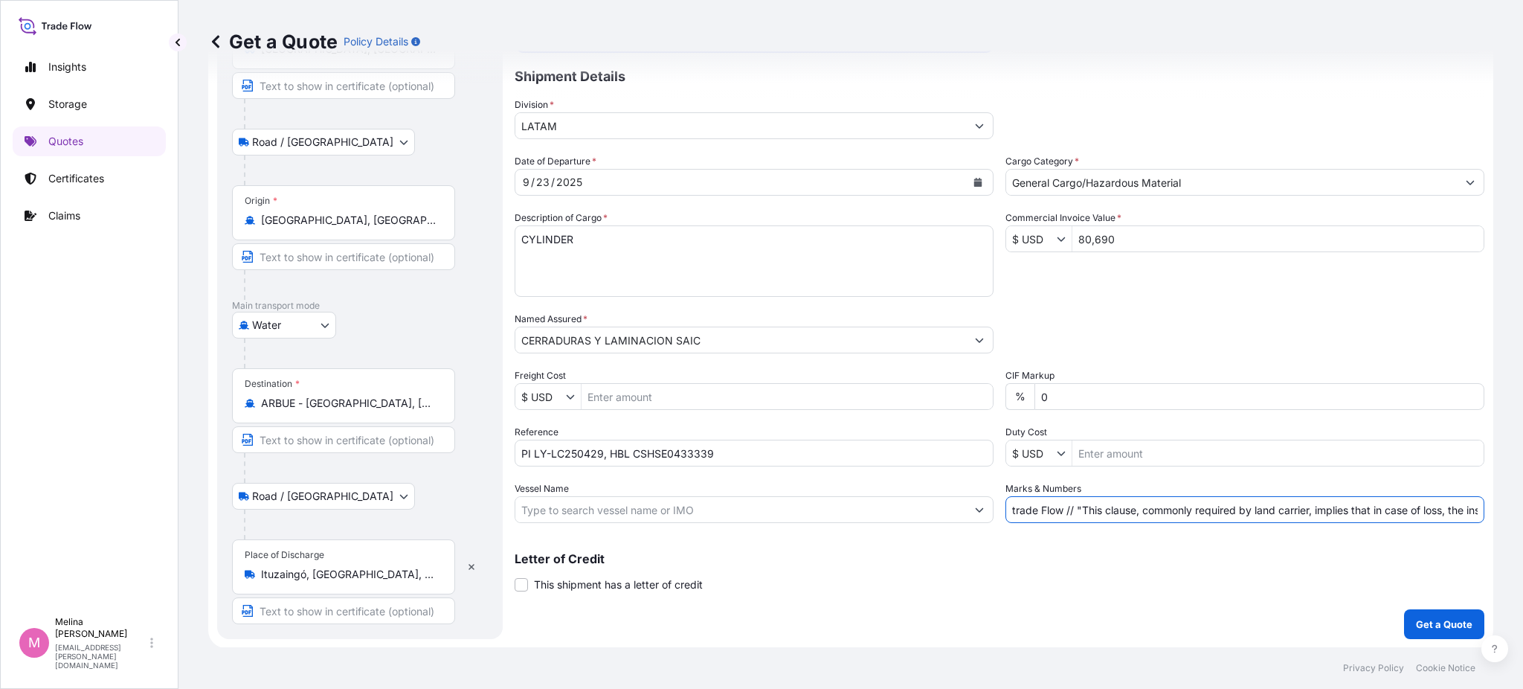
drag, startPoint x: 1068, startPoint y: 508, endPoint x: 979, endPoint y: 513, distance: 89.4
click at [979, 513] on div "Date of Departure * [DATE] Cargo Category * General Cargo/Hazardous Material De…" at bounding box center [1000, 338] width 970 height 369
drag, startPoint x: 1246, startPoint y: 500, endPoint x: 1522, endPoint y: 503, distance: 275.9
click at [1522, 503] on div "Get a Quote Policy Details Route Details Reset Route Details Place of loading […" at bounding box center [850, 323] width 1345 height 647
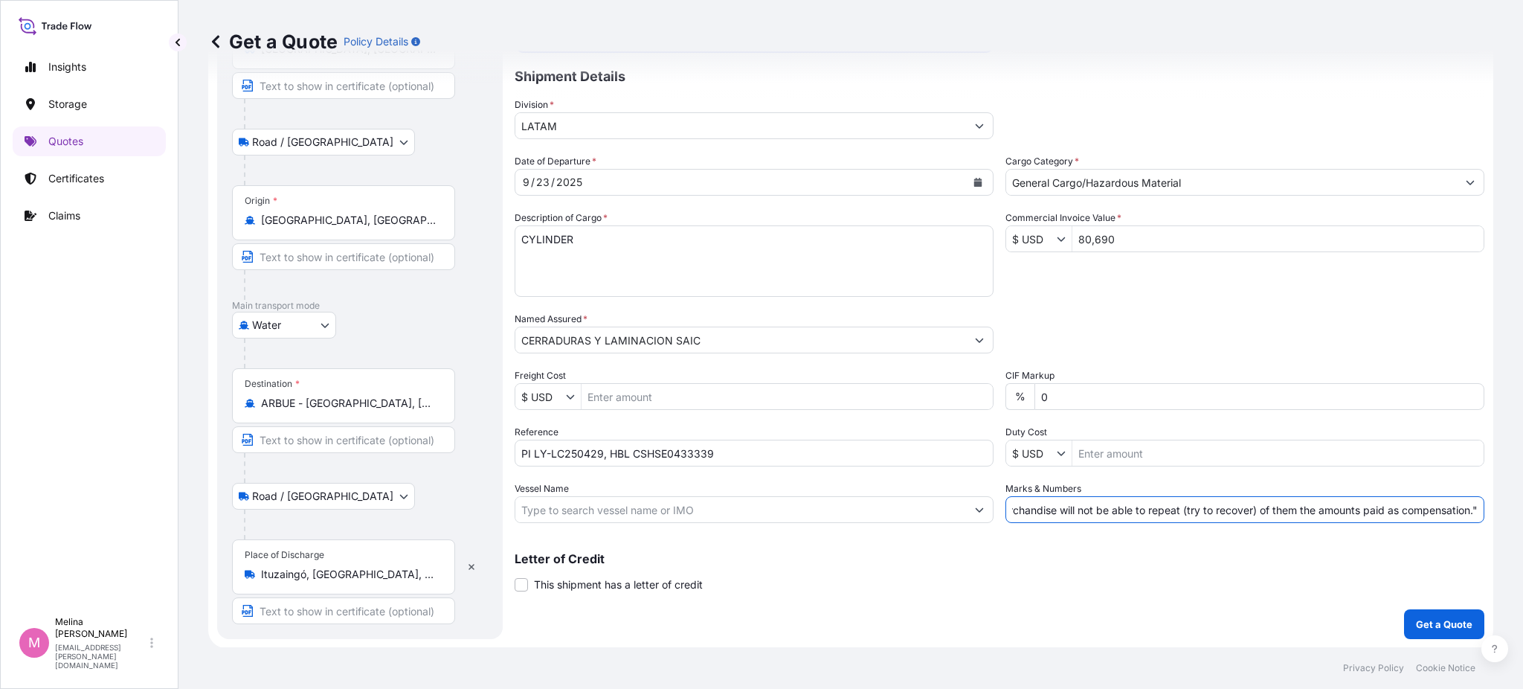
type input ""This clause, commonly required by land carrier, implies that in case of loss, …"
click at [825, 575] on div "Letter of Credit This shipment has a letter of credit Letter of credit * Letter…" at bounding box center [1000, 572] width 970 height 39
click at [1422, 619] on p "Get a Quote" at bounding box center [1444, 624] width 57 height 15
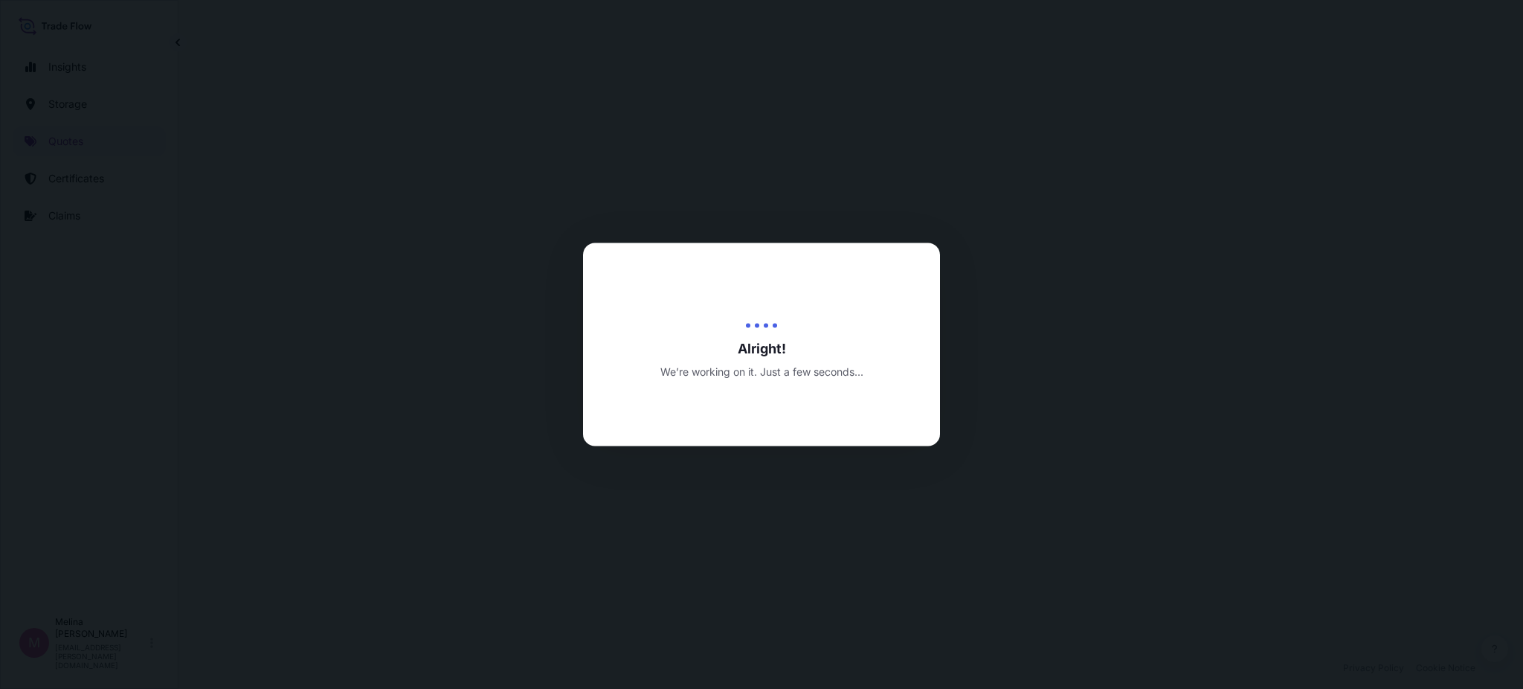
select select "Road / [GEOGRAPHIC_DATA]"
select select "Water"
select select "Road / [GEOGRAPHIC_DATA]"
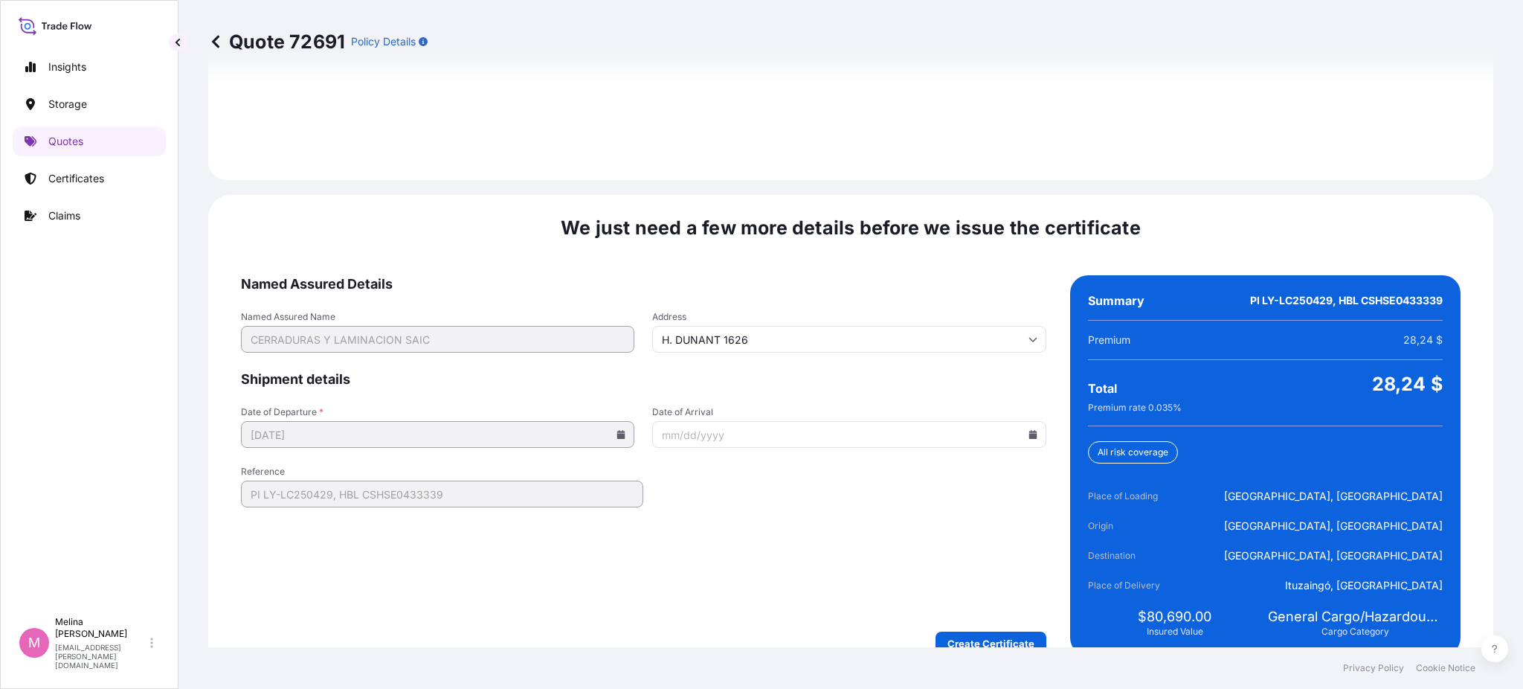
scroll to position [2233, 0]
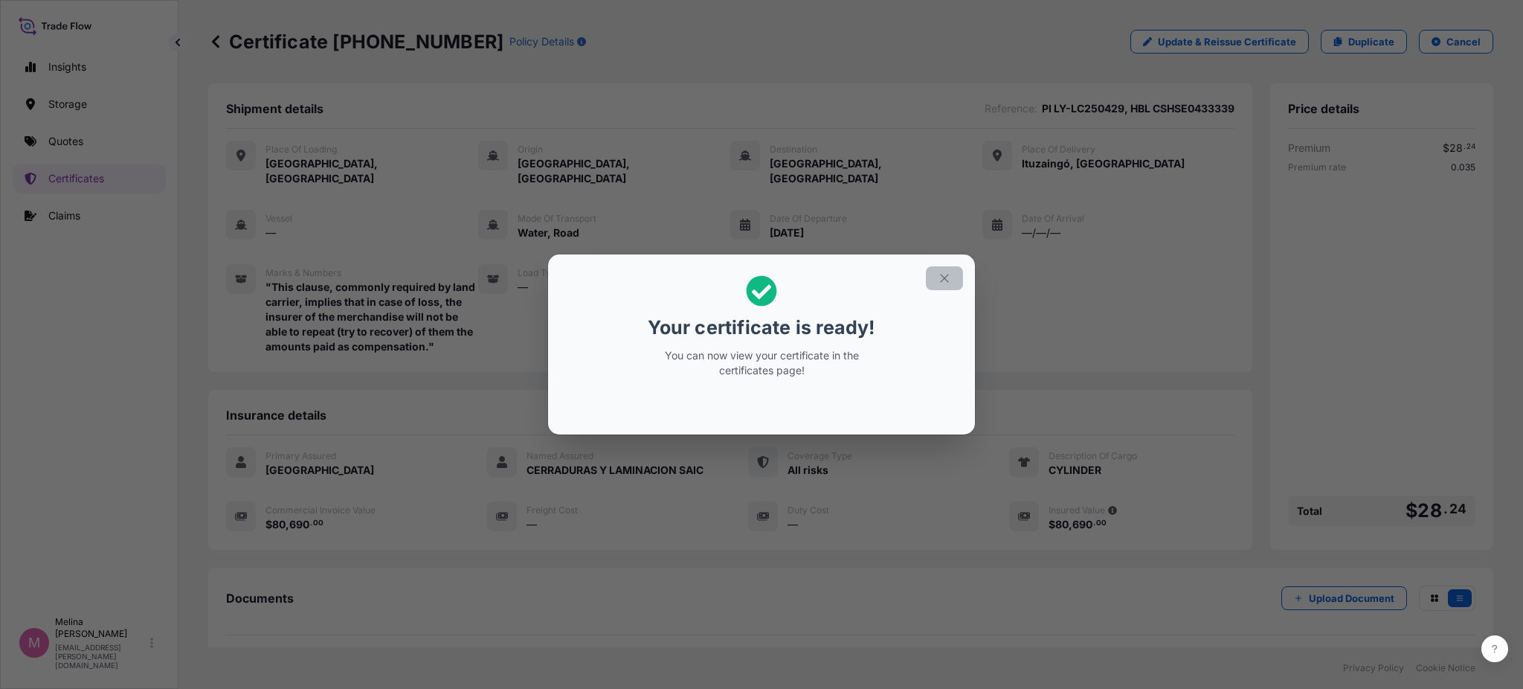
click at [938, 275] on icon "button" at bounding box center [944, 277] width 13 height 13
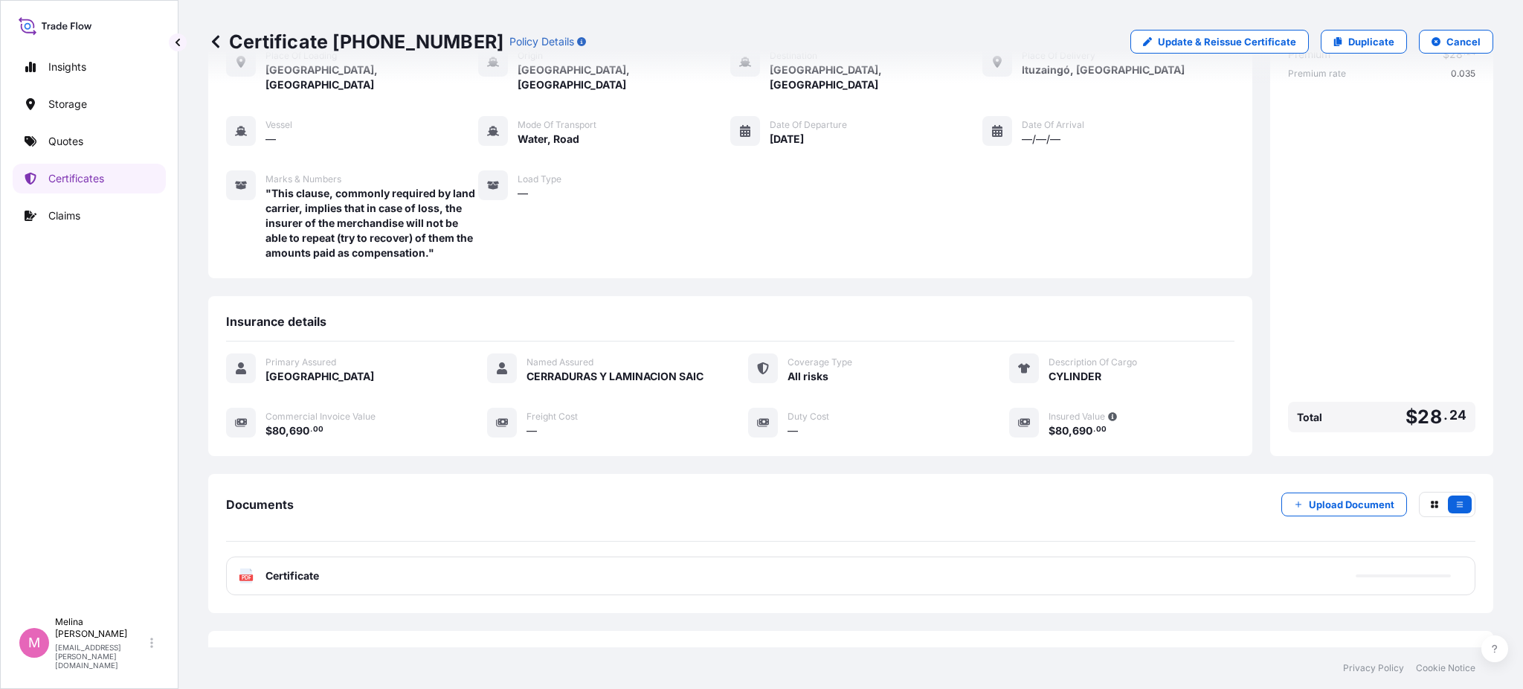
scroll to position [132, 0]
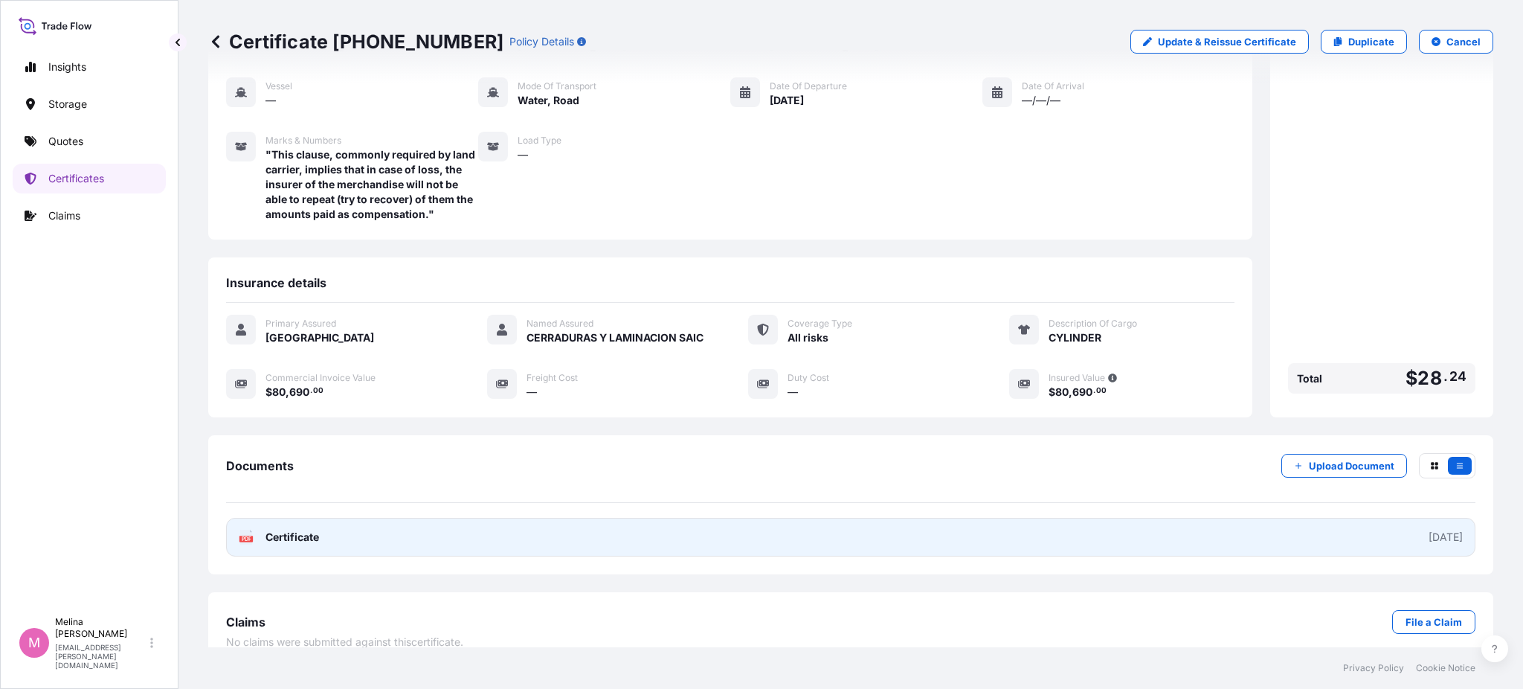
click at [299, 529] on span "Certificate" at bounding box center [292, 536] width 54 height 15
